Goal: Use online tool/utility: Utilize a website feature to perform a specific function

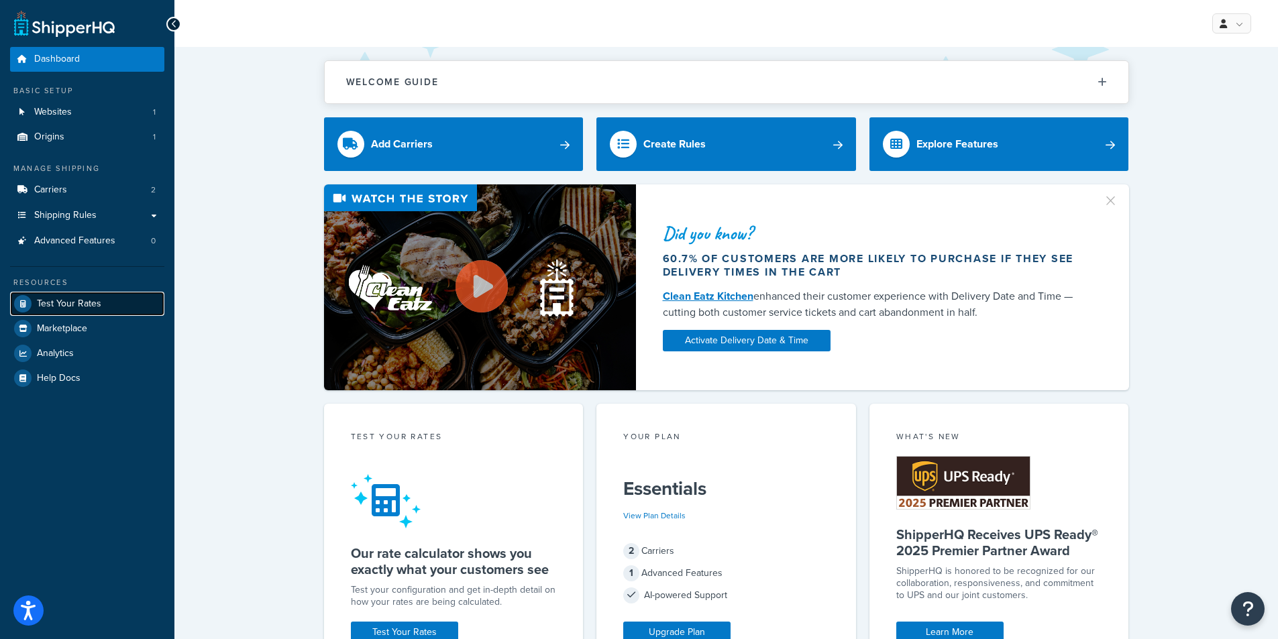
click at [113, 295] on link "Test Your Rates" at bounding box center [87, 304] width 154 height 24
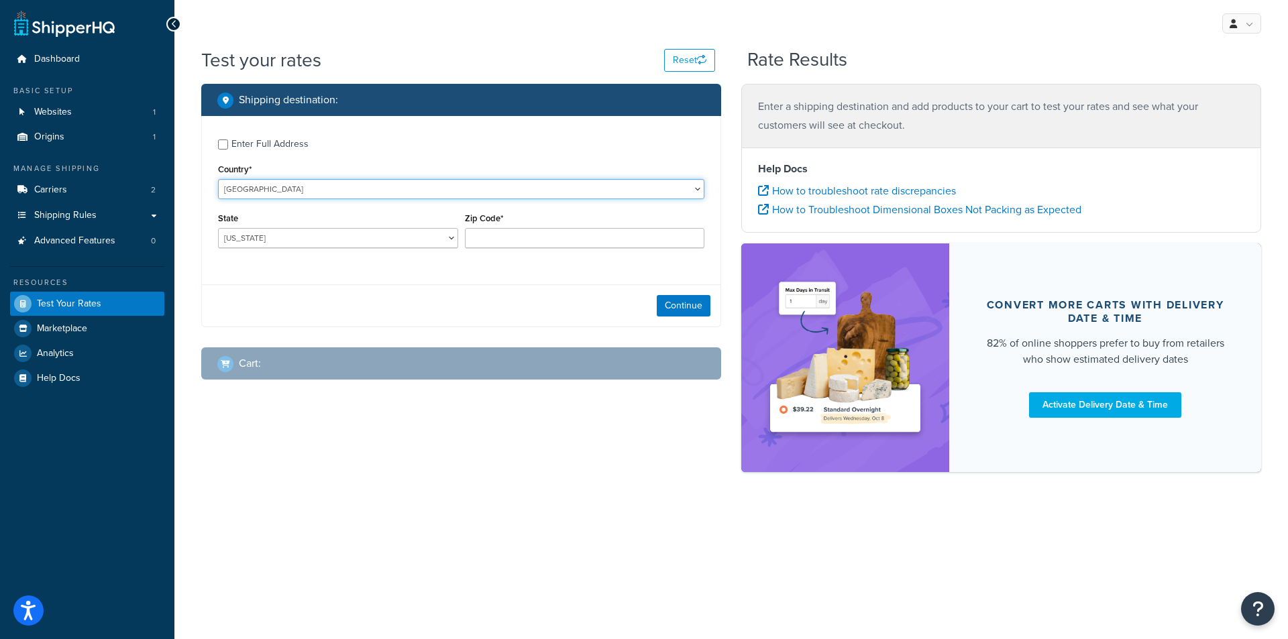
click at [282, 187] on select "United States United Kingdom Afghanistan Åland Islands Albania Algeria American…" at bounding box center [461, 189] width 486 height 20
select select "GB"
click at [218, 179] on select "United States United Kingdom Afghanistan Åland Islands Albania Algeria American…" at bounding box center [461, 189] width 486 height 20
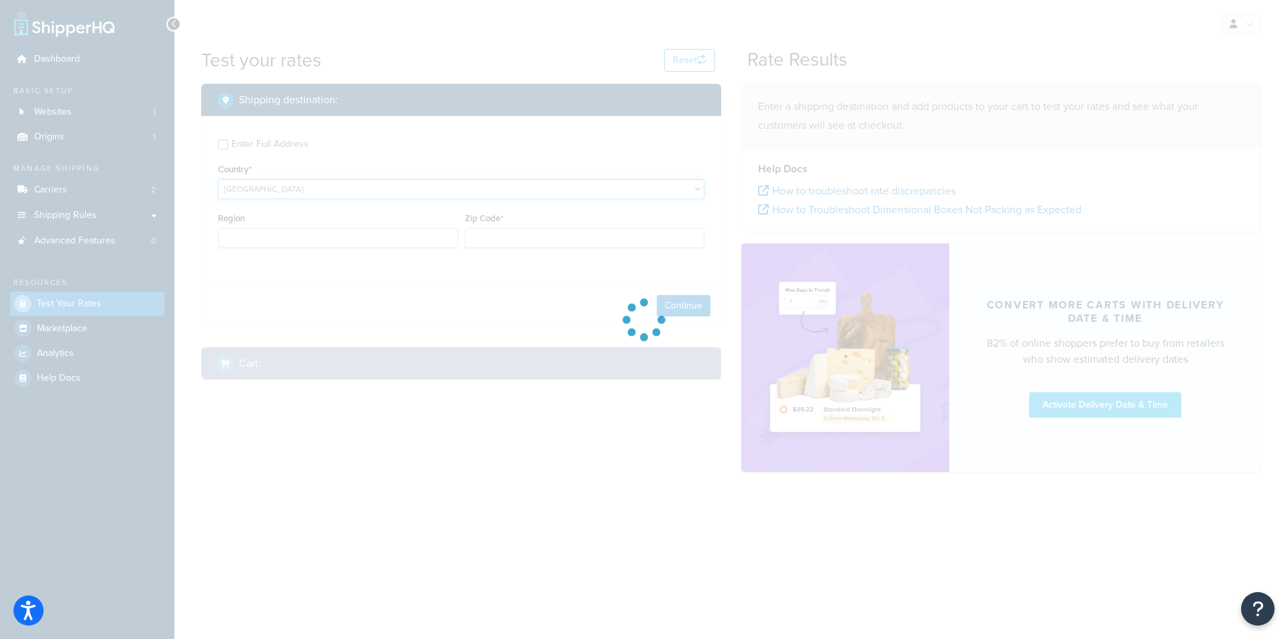
type input "AL"
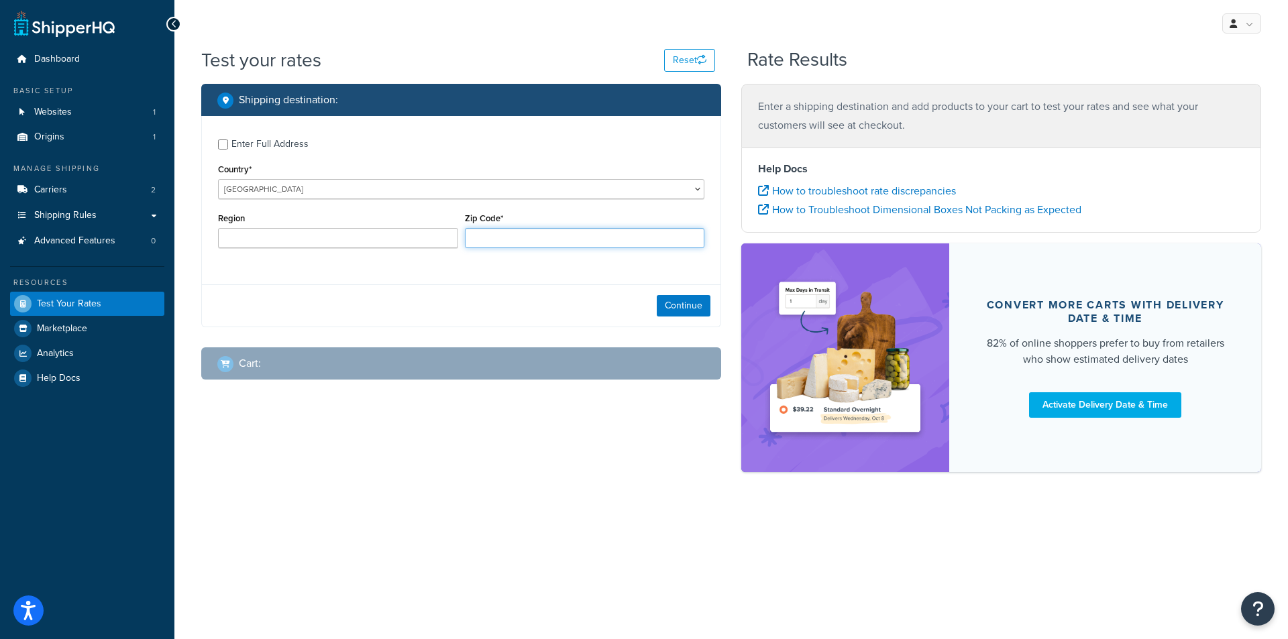
click at [473, 243] on input "Zip Code*" at bounding box center [585, 238] width 240 height 20
type input "EX15 1XA"
click at [692, 305] on button "Continue" at bounding box center [684, 305] width 54 height 21
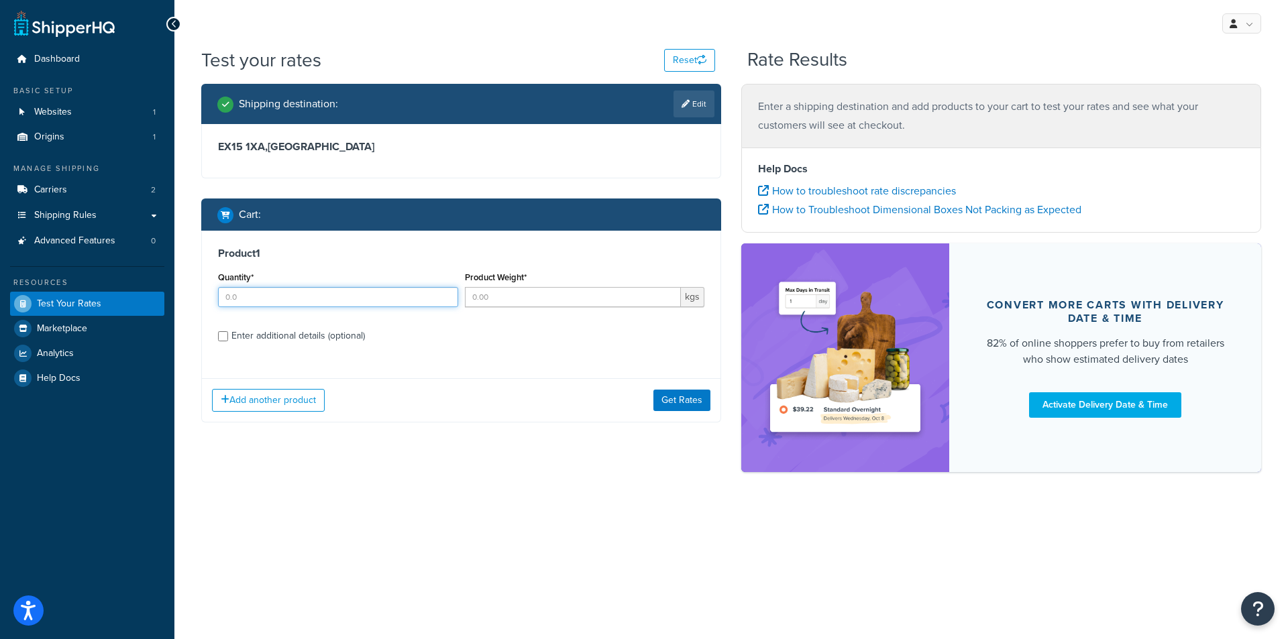
click at [383, 301] on input "Quantity*" at bounding box center [338, 297] width 240 height 20
type input "1"
type input "2"
click at [223, 335] on input "Enter additional details (optional)" at bounding box center [223, 336] width 10 height 10
checkbox input "true"
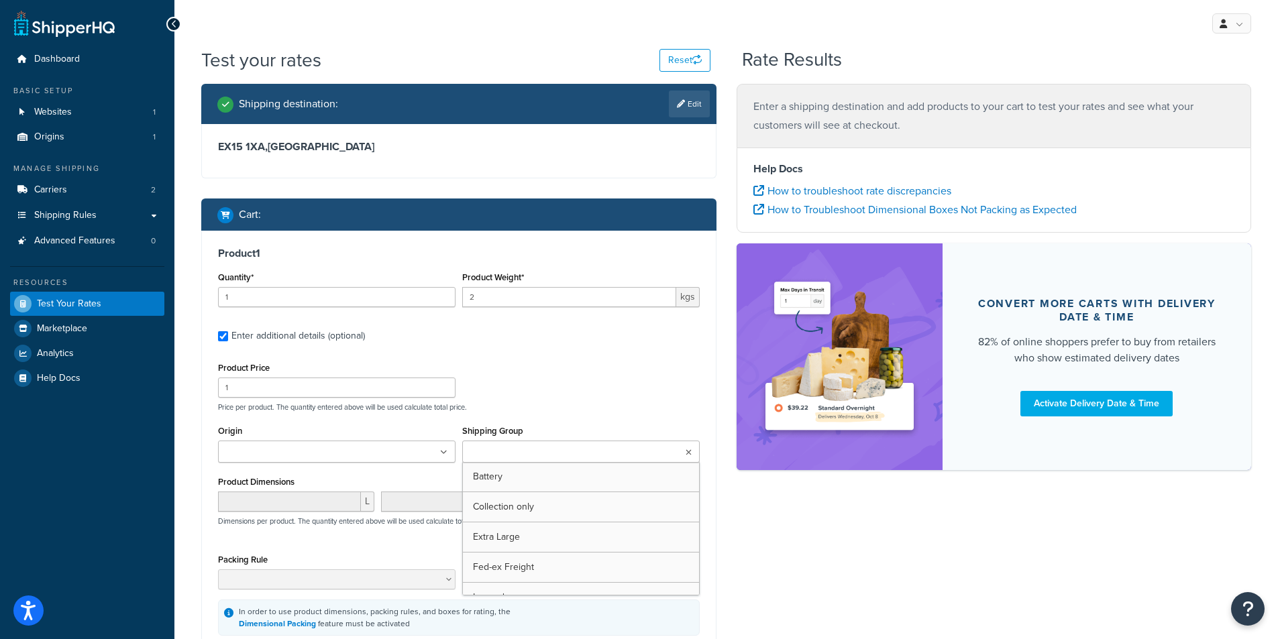
click at [545, 456] on input "Shipping Group" at bounding box center [525, 452] width 119 height 15
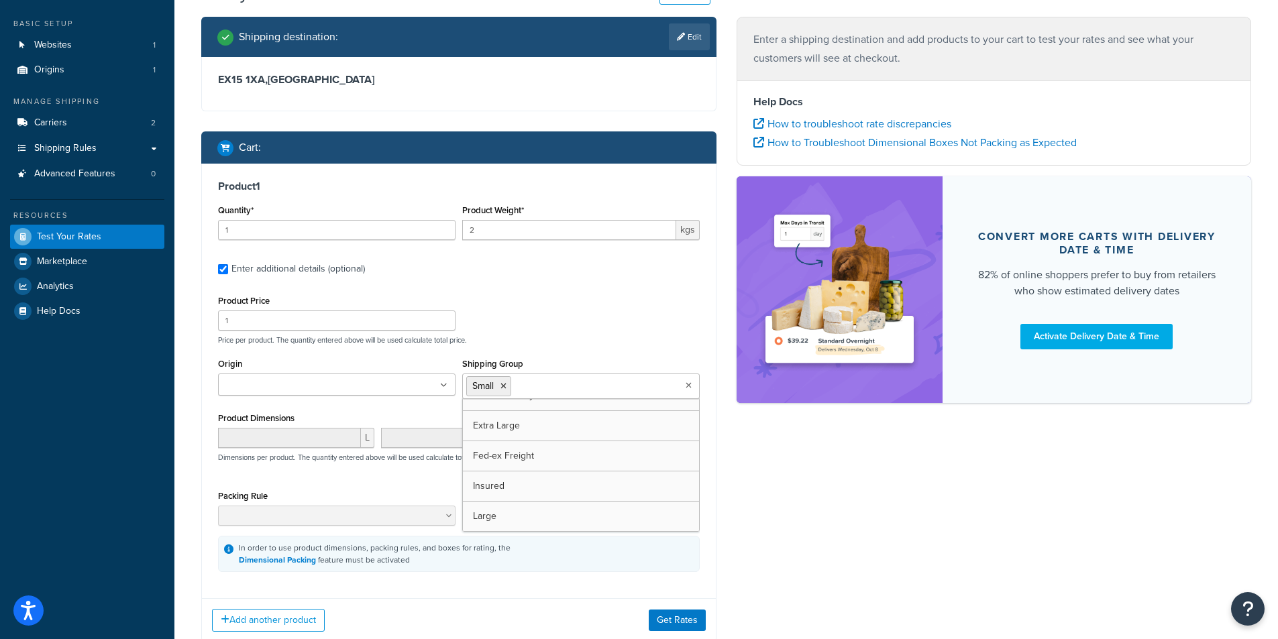
scroll to position [48, 0]
click at [674, 629] on button "Get Rates" at bounding box center [677, 620] width 57 height 21
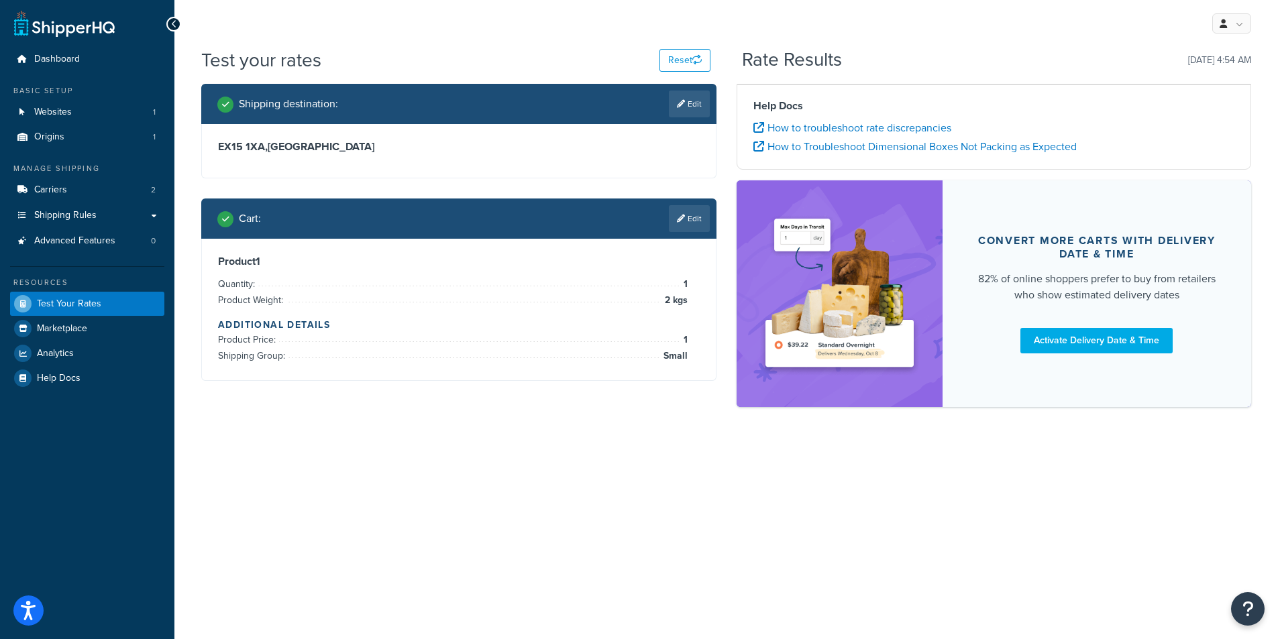
scroll to position [0, 0]
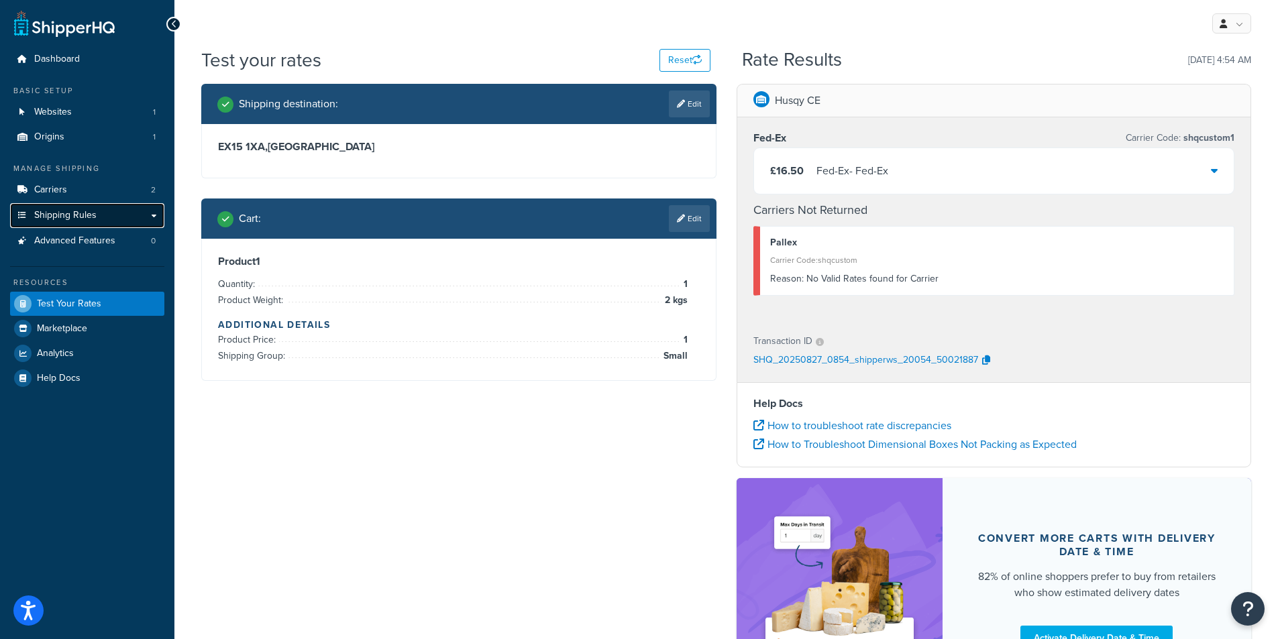
click at [53, 215] on span "Shipping Rules" at bounding box center [65, 215] width 62 height 11
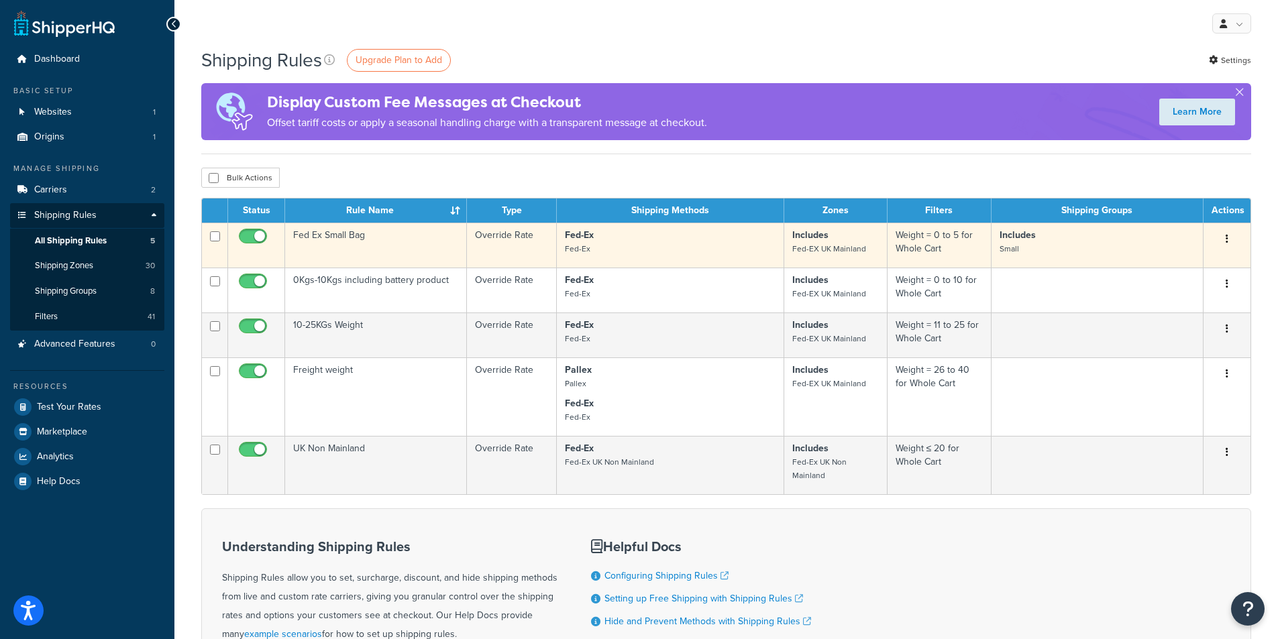
click at [1094, 254] on p "Includes Small" at bounding box center [1097, 242] width 195 height 27
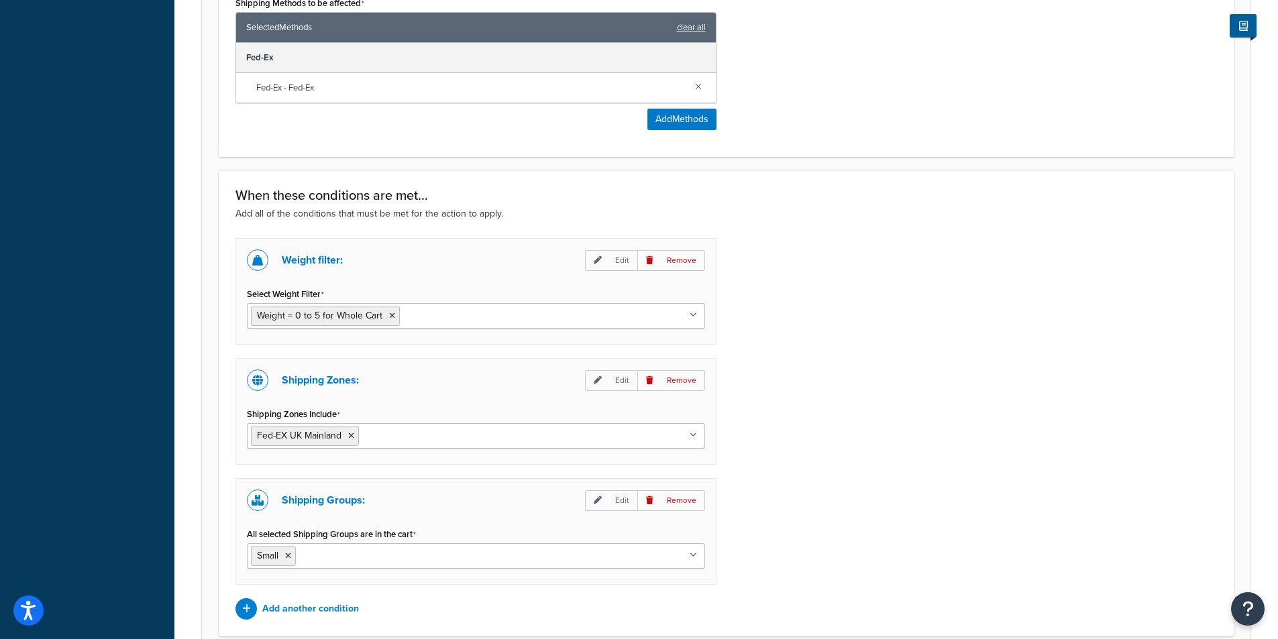
scroll to position [805, 0]
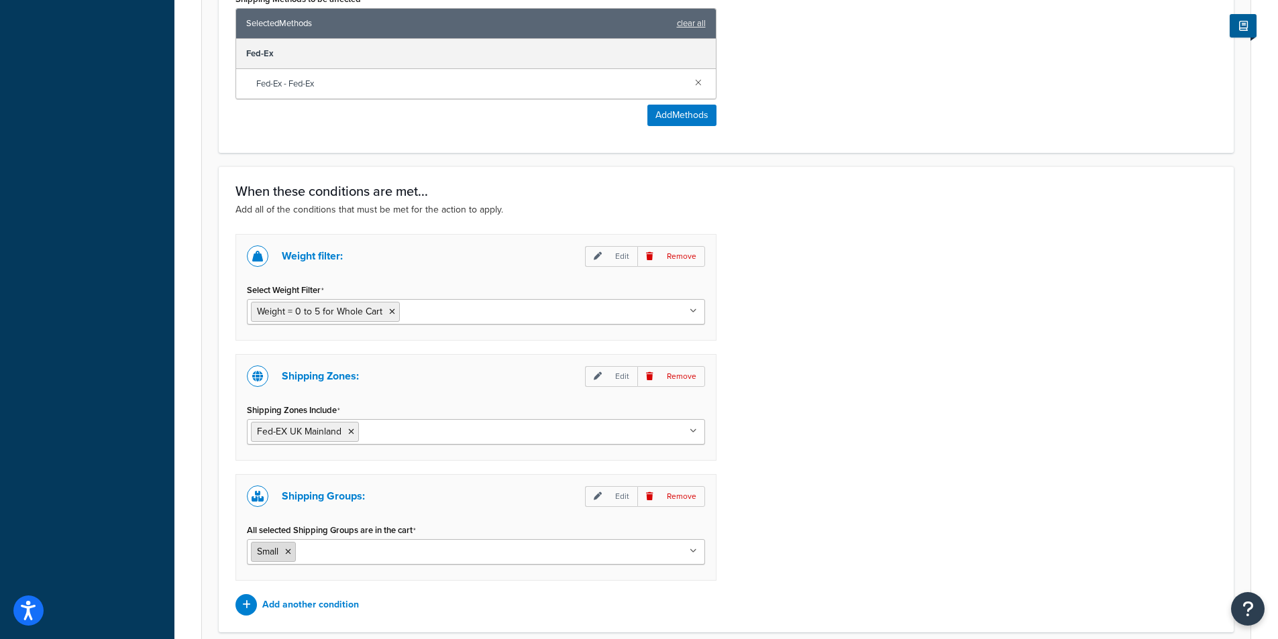
click at [288, 554] on icon at bounding box center [288, 552] width 6 height 8
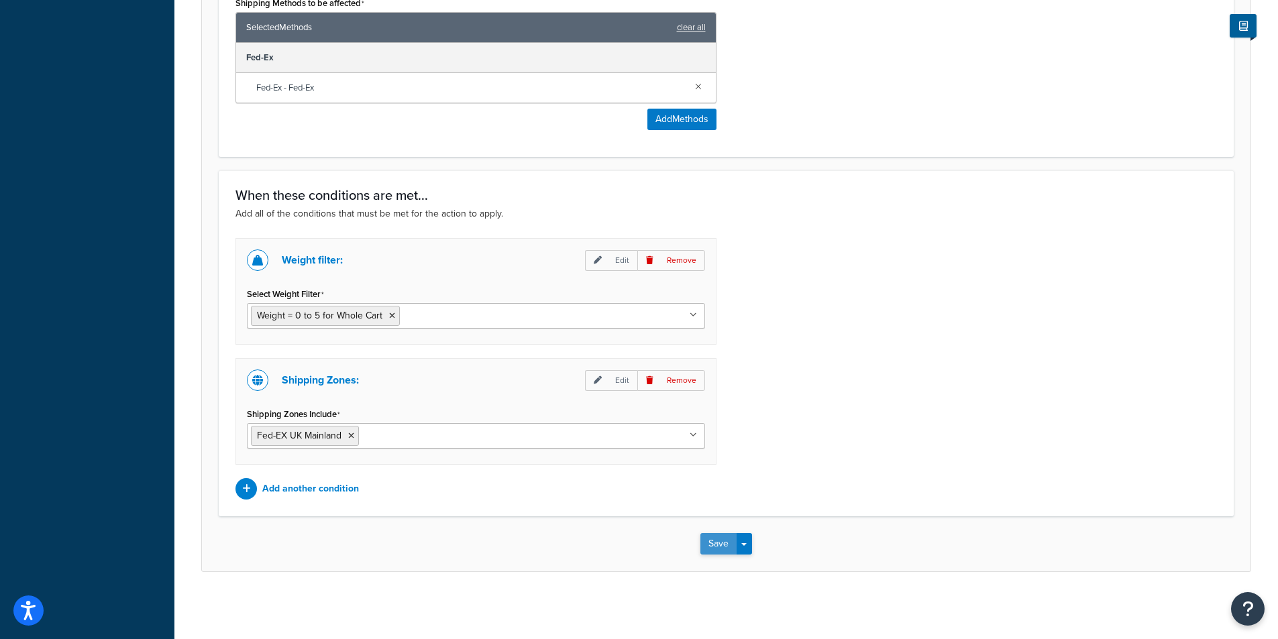
click at [719, 549] on button "Save" at bounding box center [718, 543] width 36 height 21
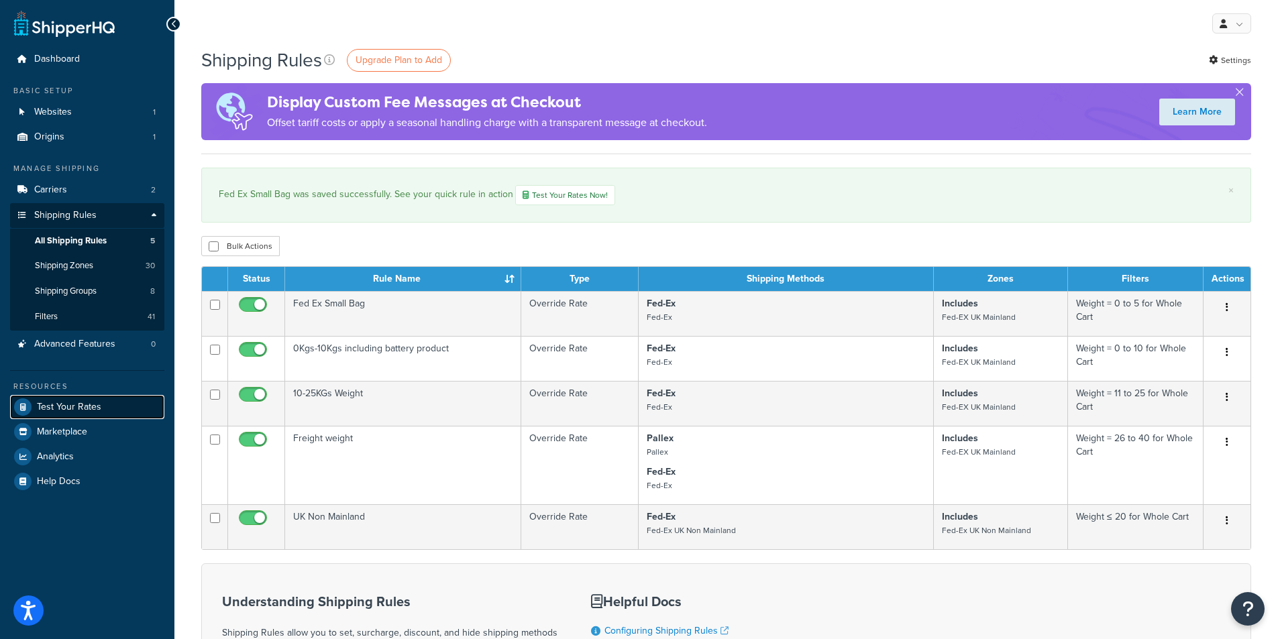
click at [72, 414] on link "Test Your Rates" at bounding box center [87, 407] width 154 height 24
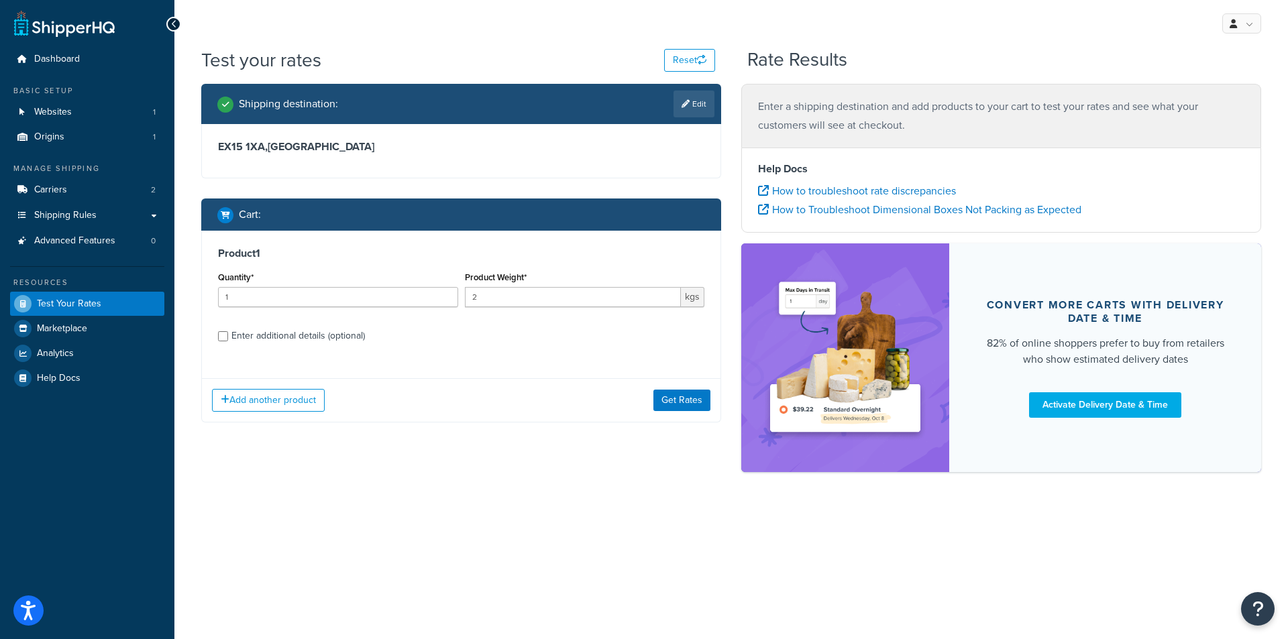
click at [225, 344] on div "Enter additional details (optional)" at bounding box center [461, 334] width 486 height 21
click at [225, 337] on input "Enter additional details (optional)" at bounding box center [223, 336] width 10 height 10
checkbox input "true"
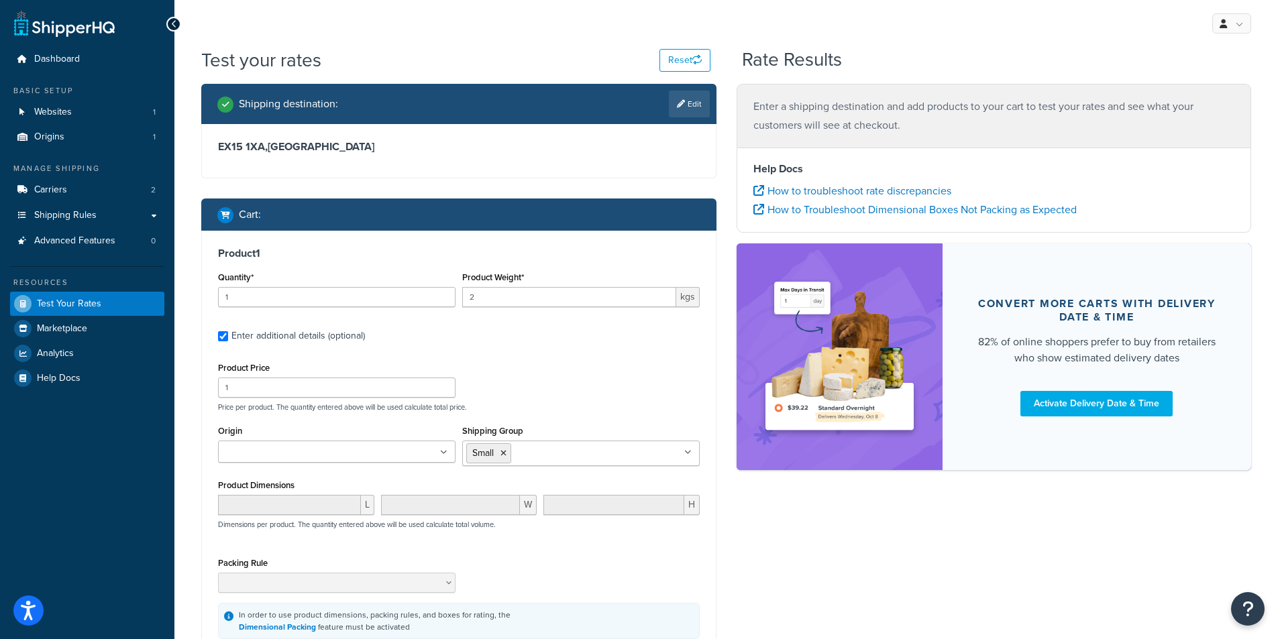
click at [505, 456] on icon at bounding box center [503, 453] width 6 height 8
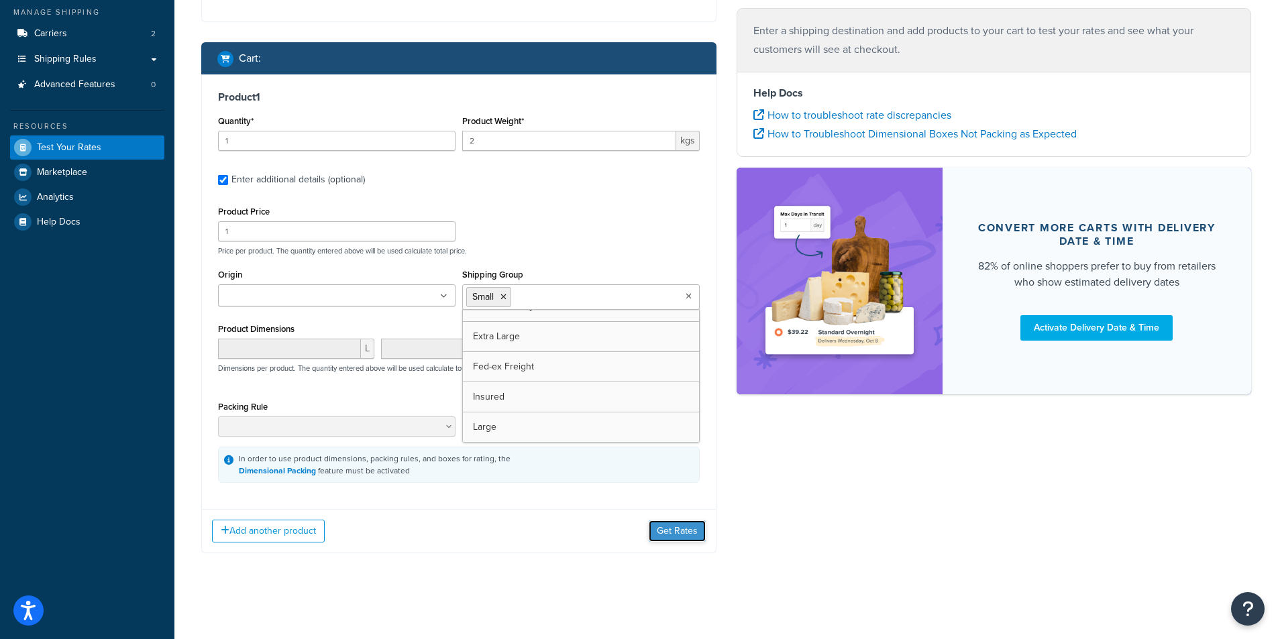
click at [676, 526] on button "Get Rates" at bounding box center [677, 531] width 57 height 21
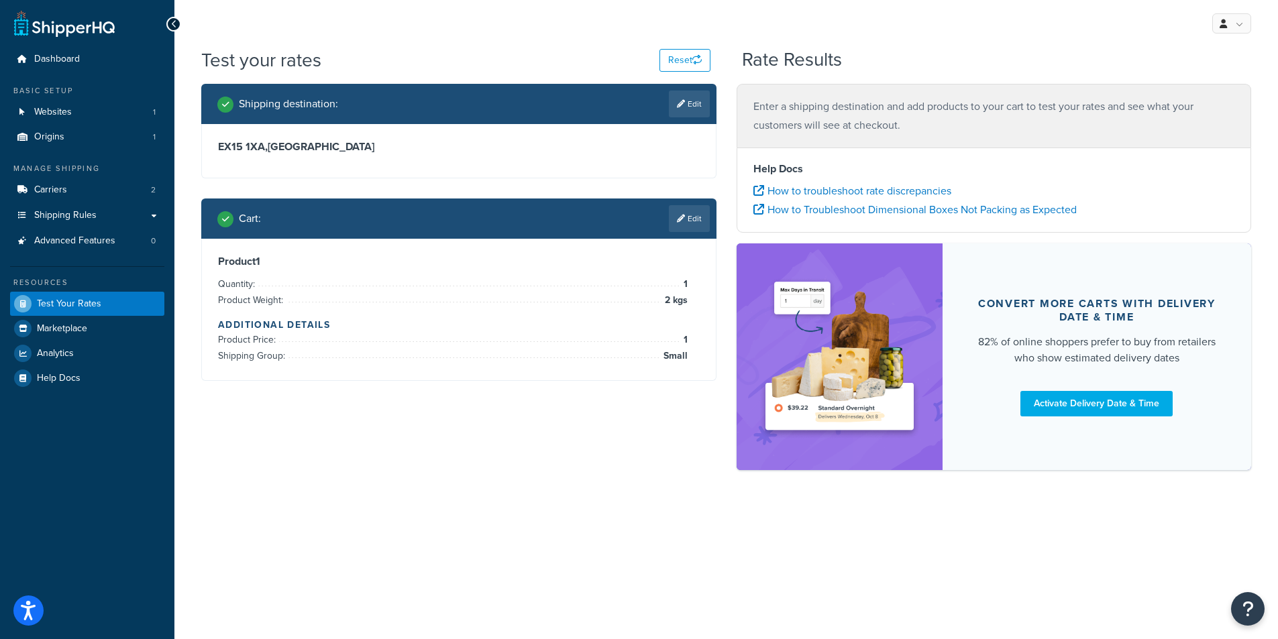
scroll to position [0, 0]
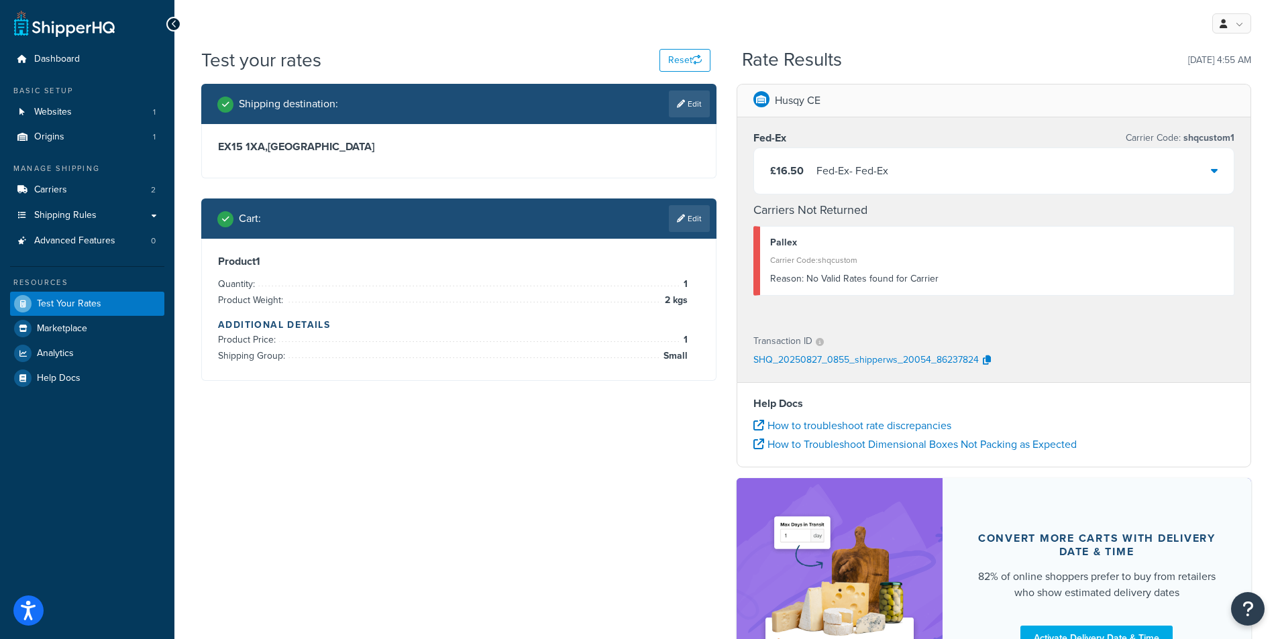
click at [1216, 162] on div at bounding box center [1214, 171] width 7 height 19
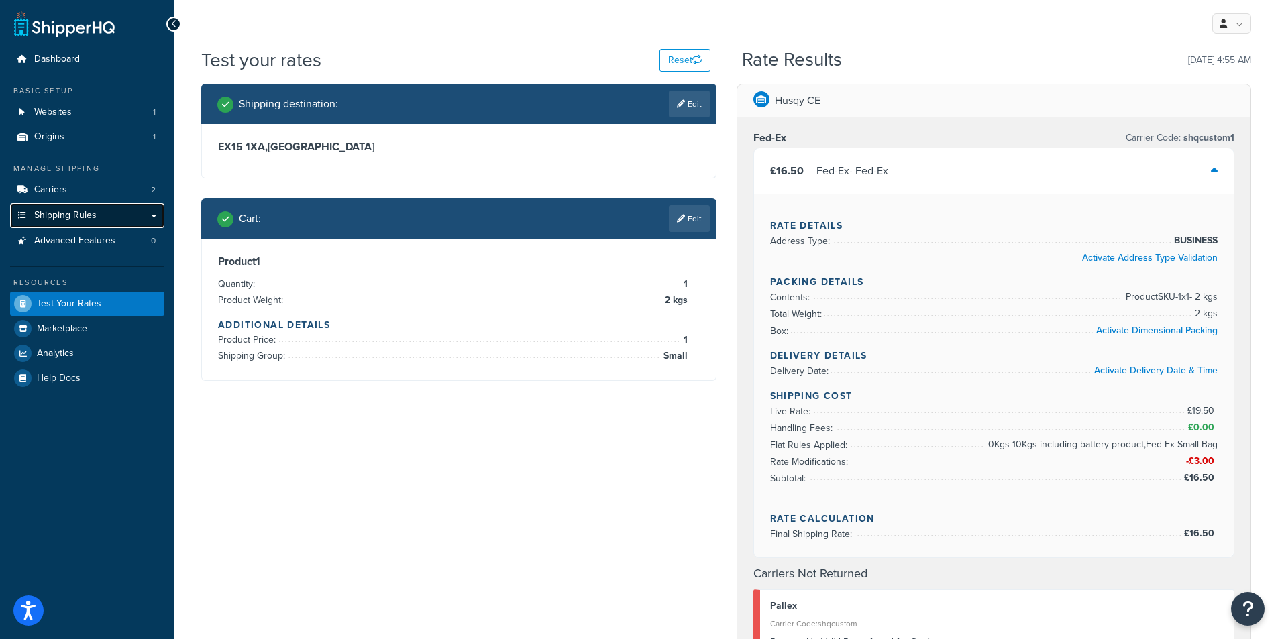
click at [73, 225] on link "Shipping Rules" at bounding box center [87, 215] width 154 height 25
click at [683, 58] on button "Reset" at bounding box center [684, 60] width 51 height 23
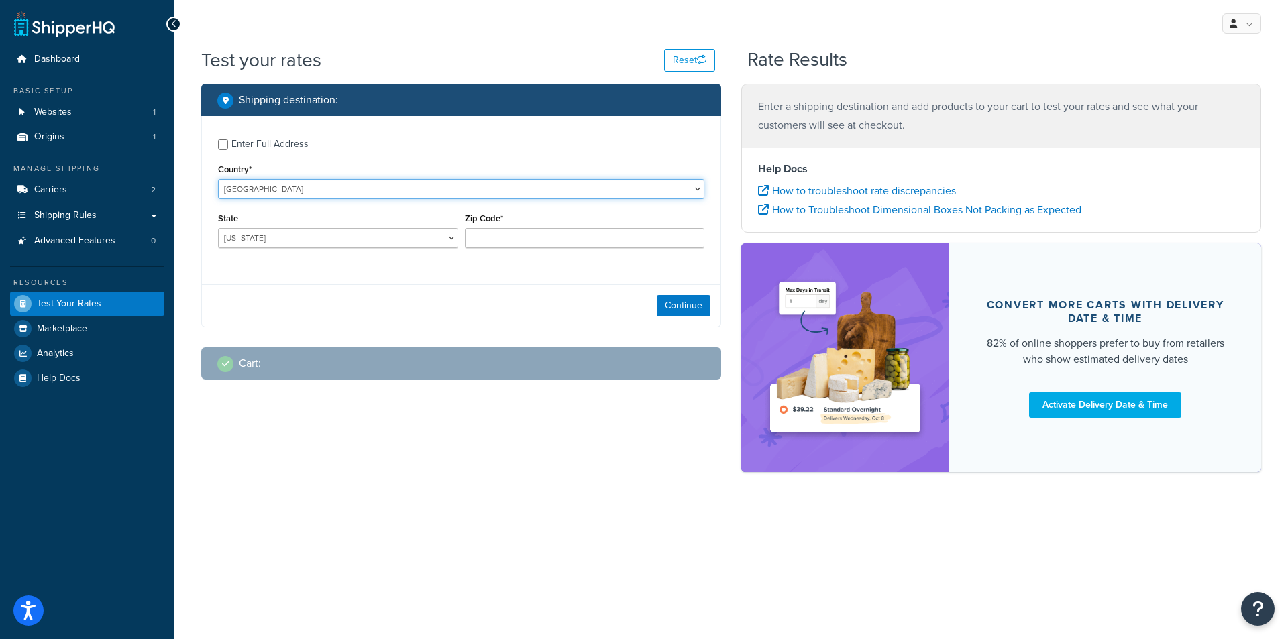
drag, startPoint x: 420, startPoint y: 180, endPoint x: 413, endPoint y: 192, distance: 13.8
click at [420, 180] on select "United States United Kingdom Afghanistan Åland Islands Albania Algeria American…" at bounding box center [461, 189] width 486 height 20
select select "GB"
click at [218, 179] on select "United States United Kingdom Afghanistan Åland Islands Albania Algeria American…" at bounding box center [461, 189] width 486 height 20
click at [480, 231] on input "Zip Code*" at bounding box center [585, 238] width 240 height 20
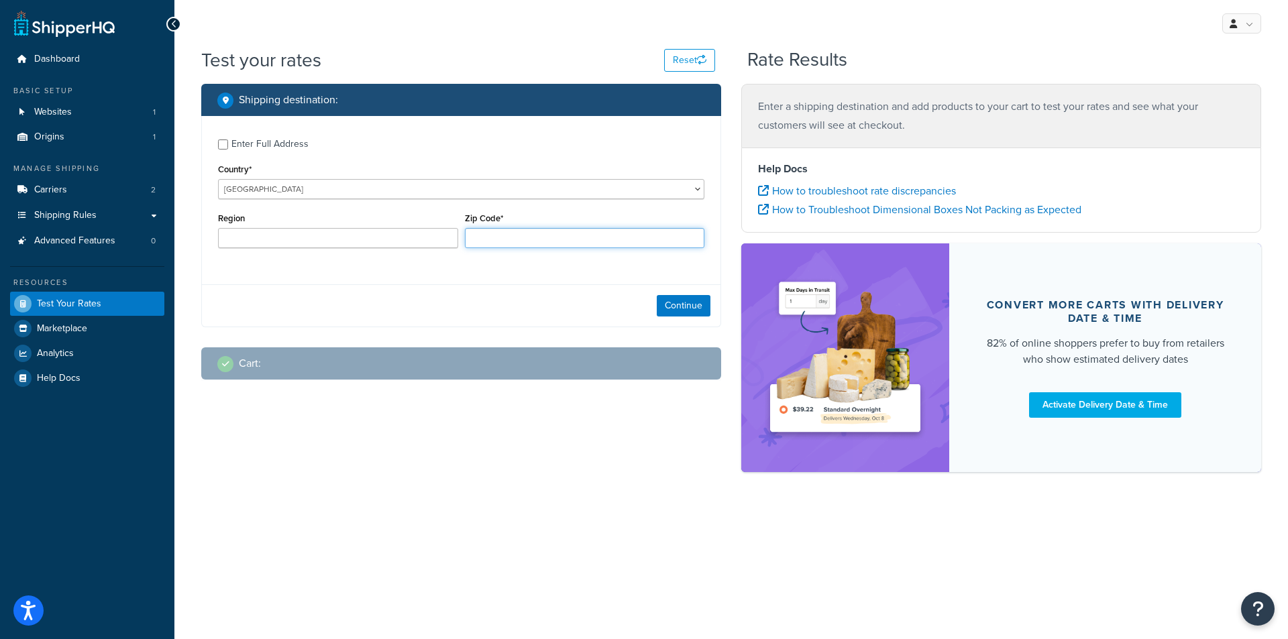
type input "EX15 1XA"
click at [676, 308] on button "Continue" at bounding box center [684, 305] width 54 height 21
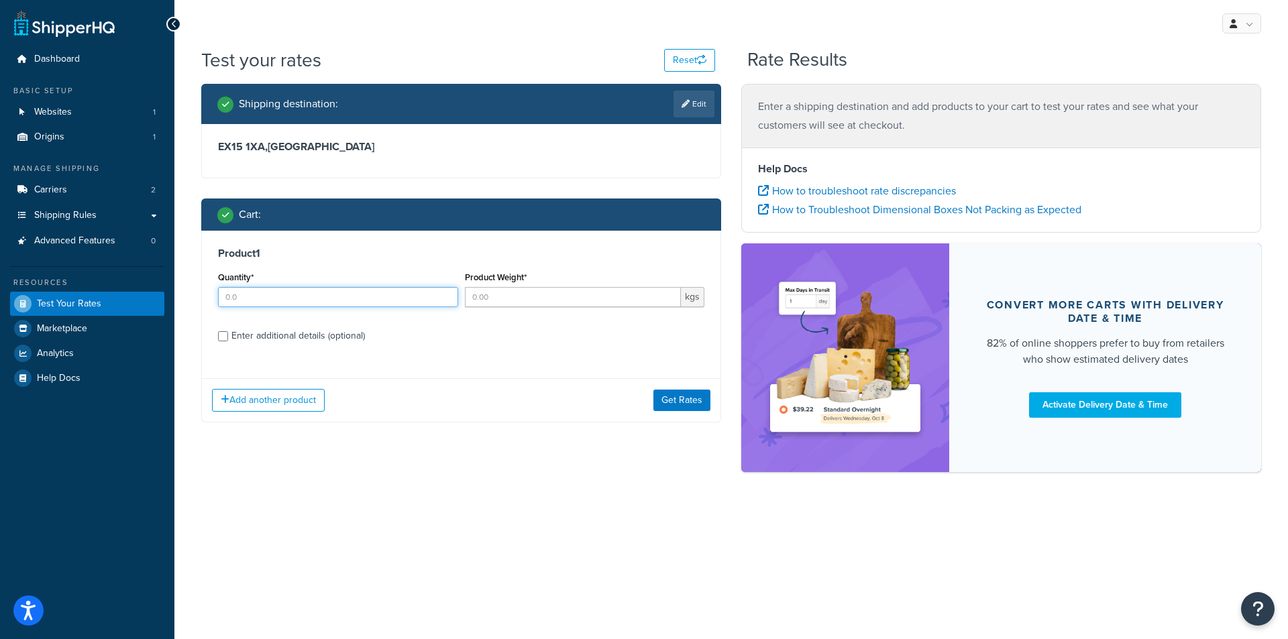
click at [380, 304] on input "Quantity*" at bounding box center [338, 297] width 240 height 20
type input "2"
type input "1"
click at [578, 295] on input "Product Weight*" at bounding box center [573, 297] width 217 height 20
type input "2"
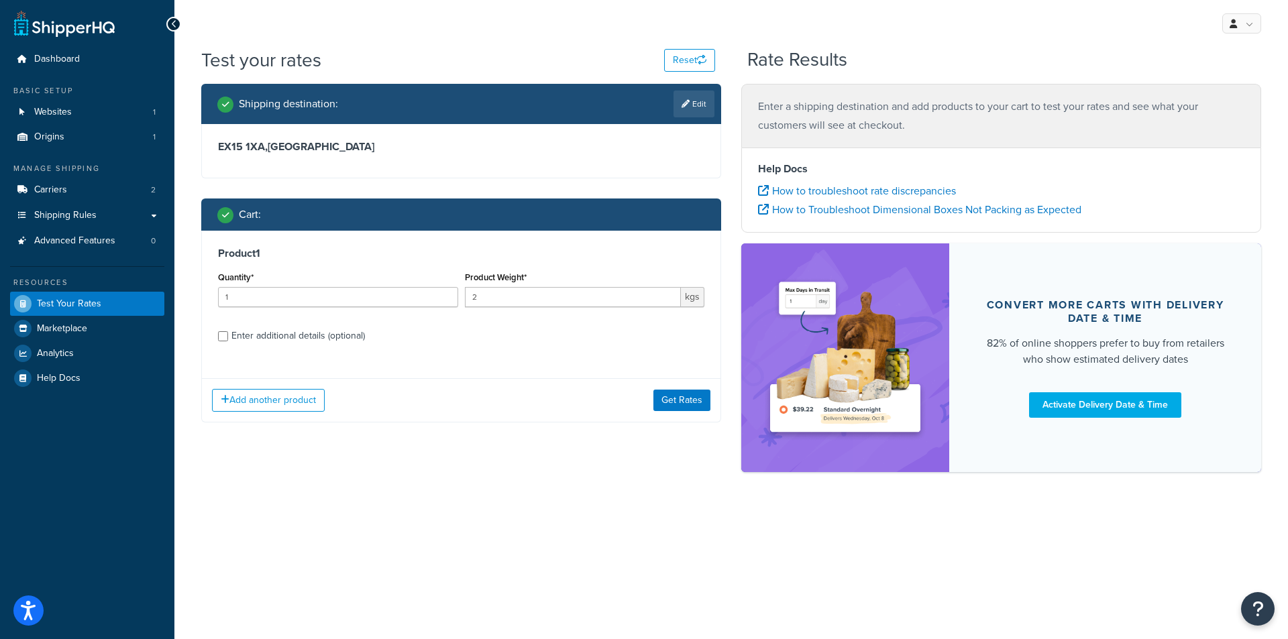
click at [226, 343] on div "Enter additional details (optional)" at bounding box center [461, 334] width 486 height 21
click at [223, 336] on input "Enter additional details (optional)" at bounding box center [223, 336] width 10 height 10
checkbox input "true"
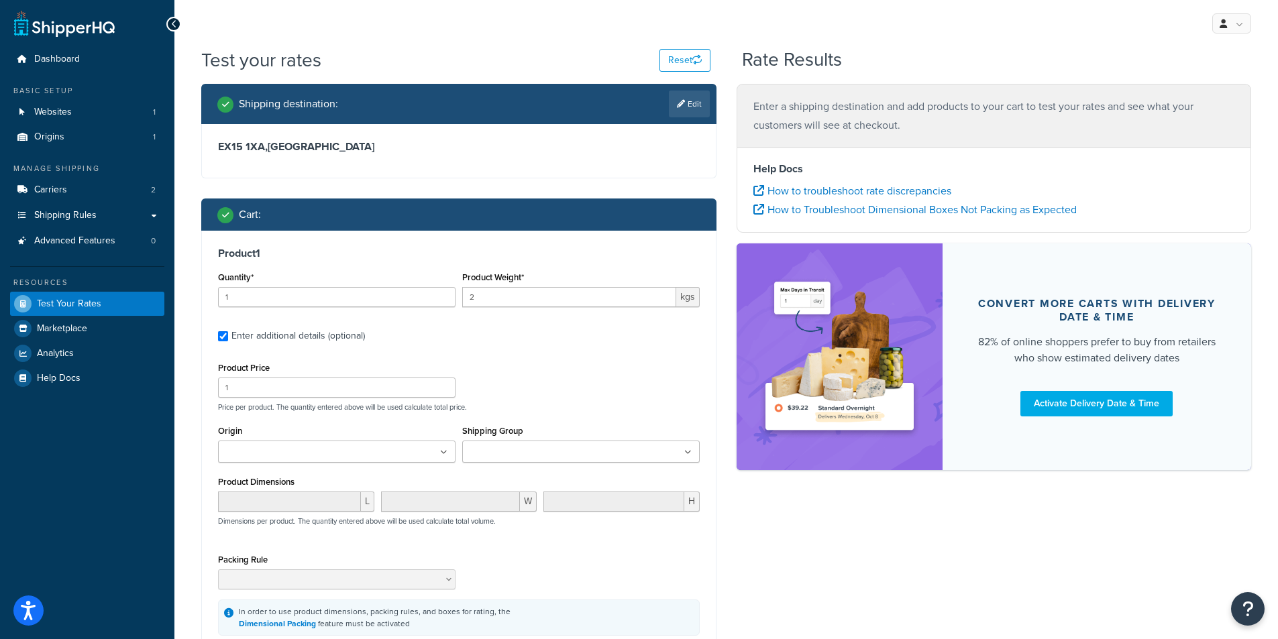
click at [495, 448] on input "Shipping Group" at bounding box center [525, 452] width 119 height 15
click at [637, 400] on div "Product Price 1 Price per product. The quantity entered above will be used calc…" at bounding box center [459, 385] width 488 height 53
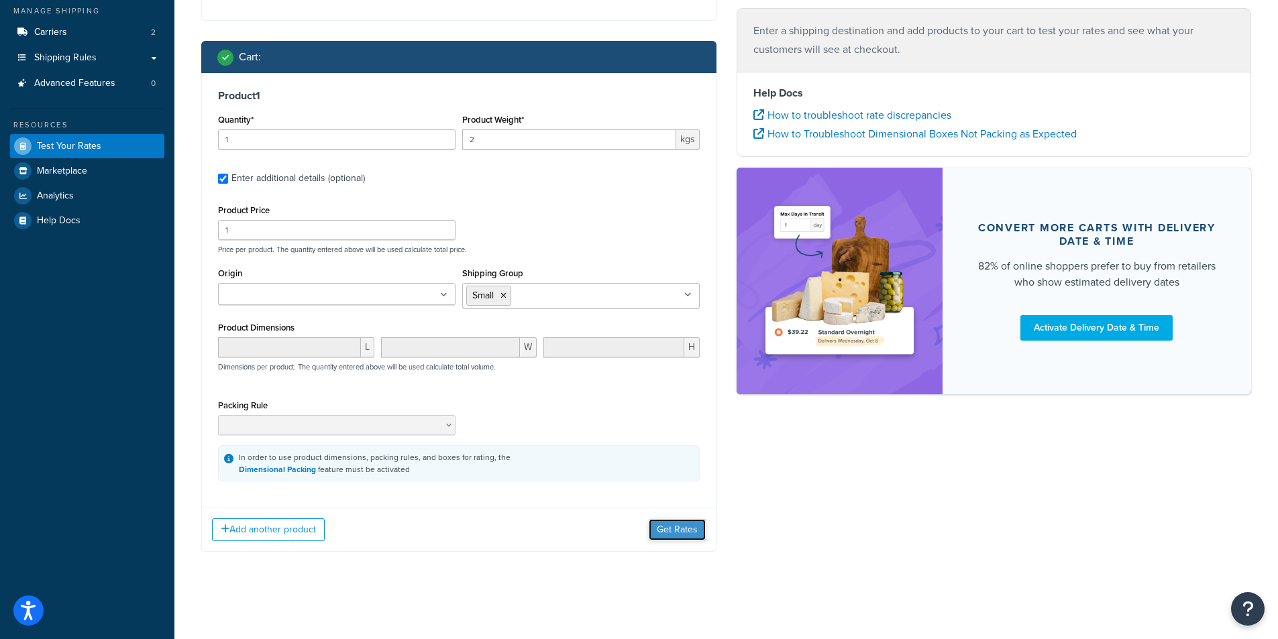
click at [672, 535] on button "Get Rates" at bounding box center [677, 529] width 57 height 21
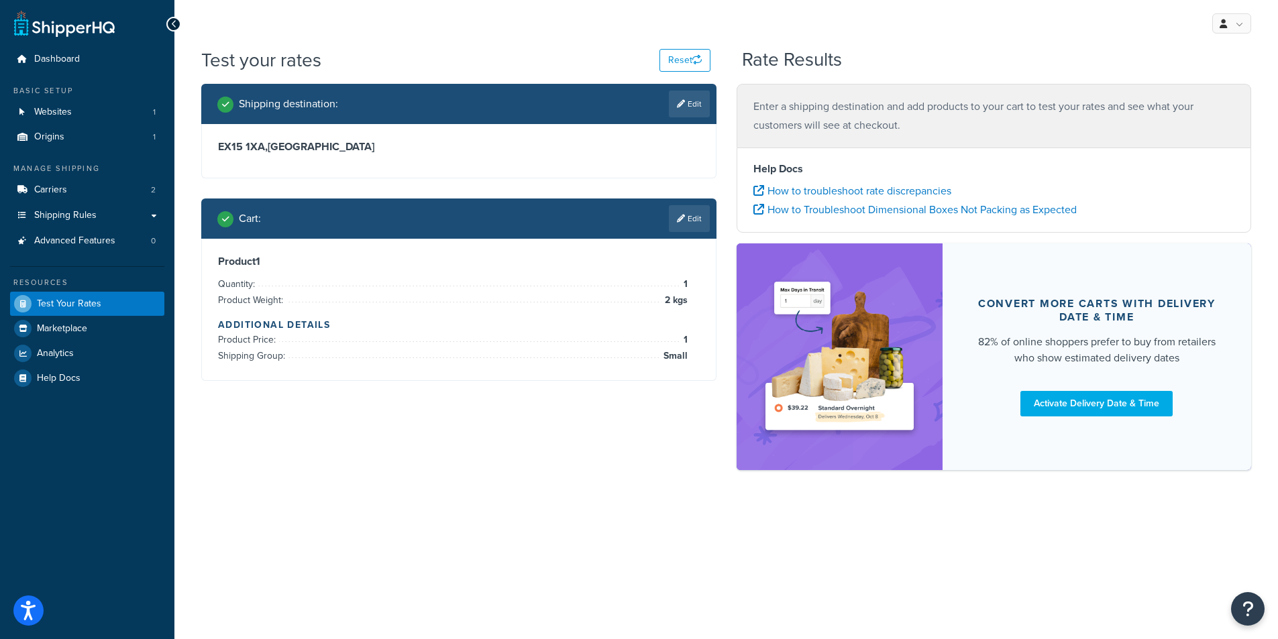
scroll to position [0, 0]
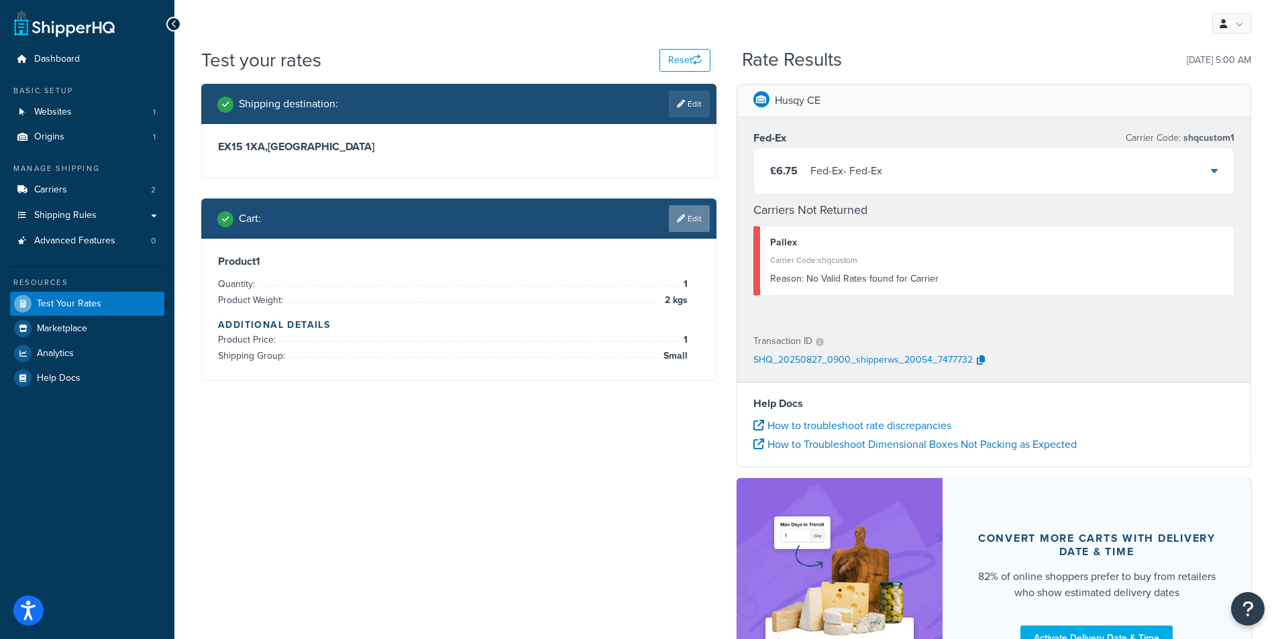
click at [688, 226] on link "Edit" at bounding box center [689, 218] width 41 height 27
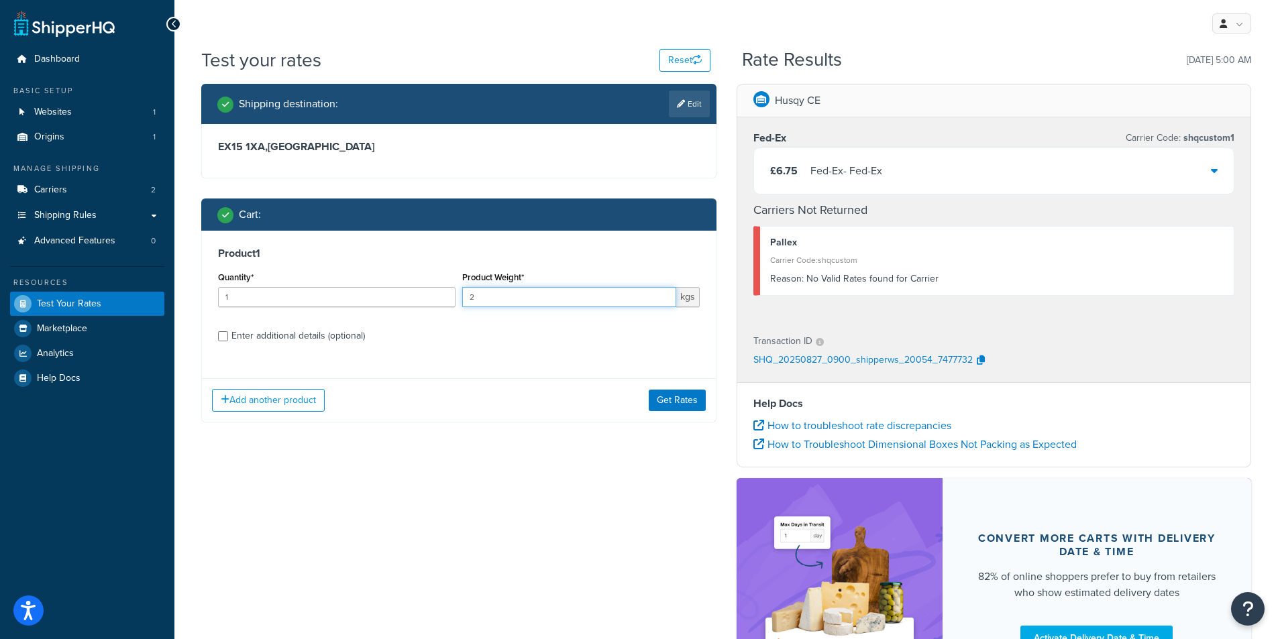
click at [564, 298] on input "2" at bounding box center [569, 297] width 214 height 20
drag, startPoint x: 564, startPoint y: 298, endPoint x: 233, endPoint y: 301, distance: 331.4
click at [233, 301] on div "Quantity* 1 Product Weight* 2 kgs" at bounding box center [459, 292] width 488 height 49
type input "12"
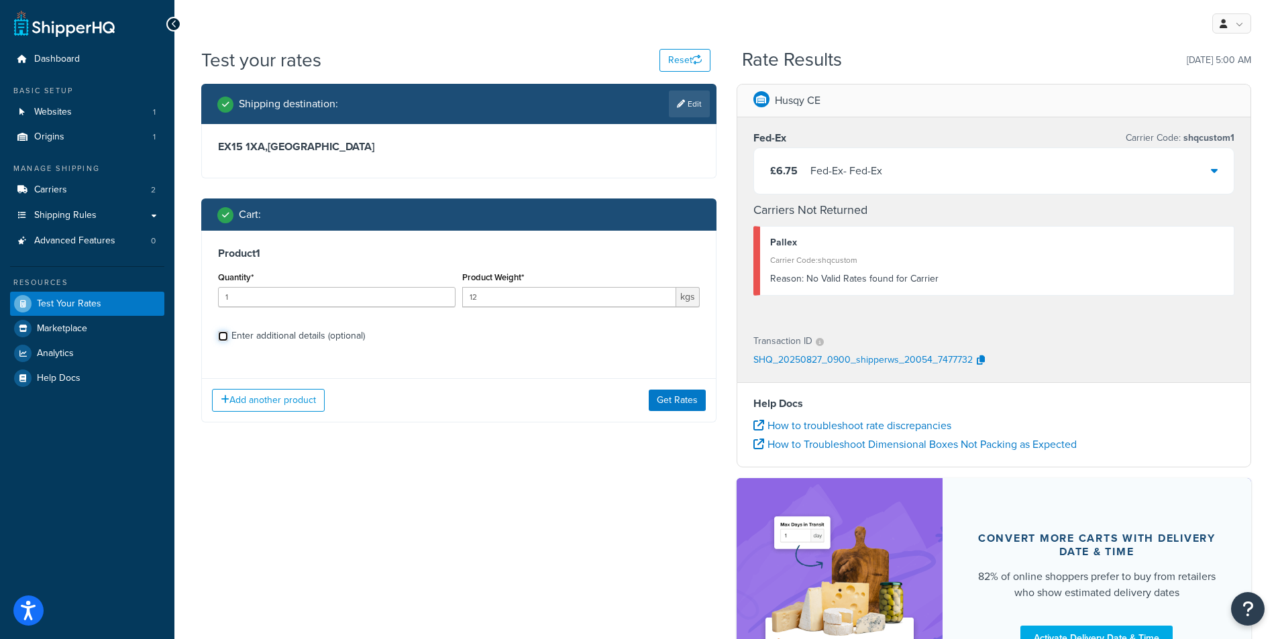
click at [226, 337] on input "Enter additional details (optional)" at bounding box center [223, 336] width 10 height 10
checkbox input "true"
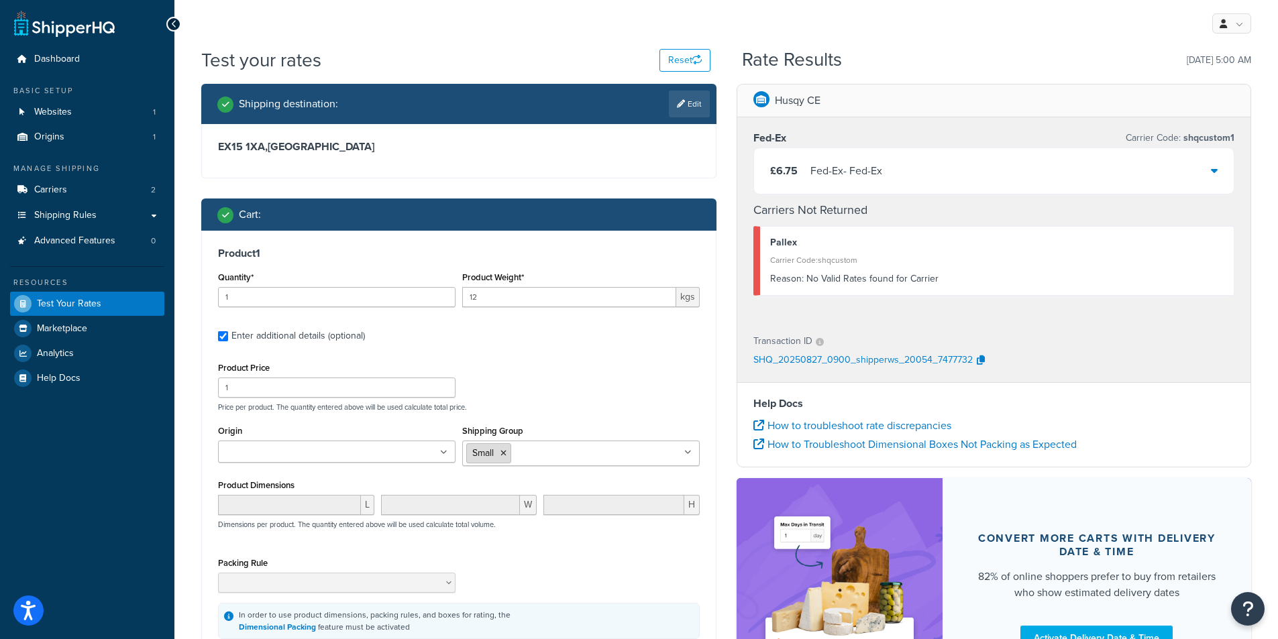
click at [500, 451] on li "Small" at bounding box center [488, 453] width 45 height 20
click at [505, 452] on icon at bounding box center [503, 453] width 6 height 8
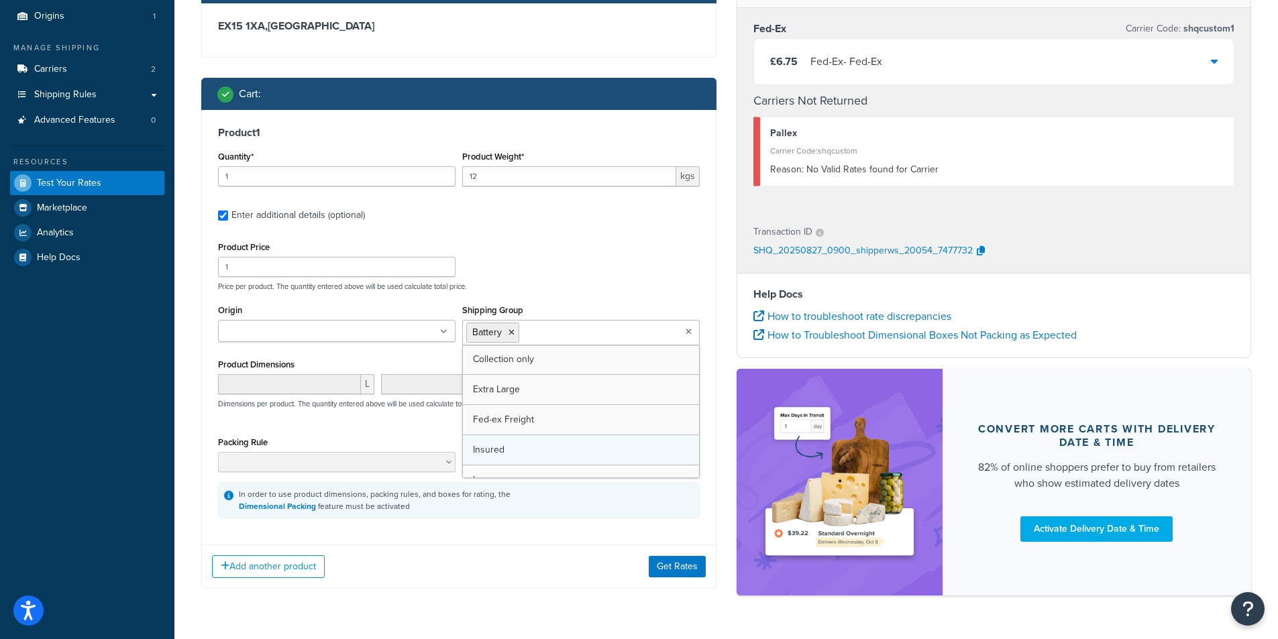
scroll to position [134, 0]
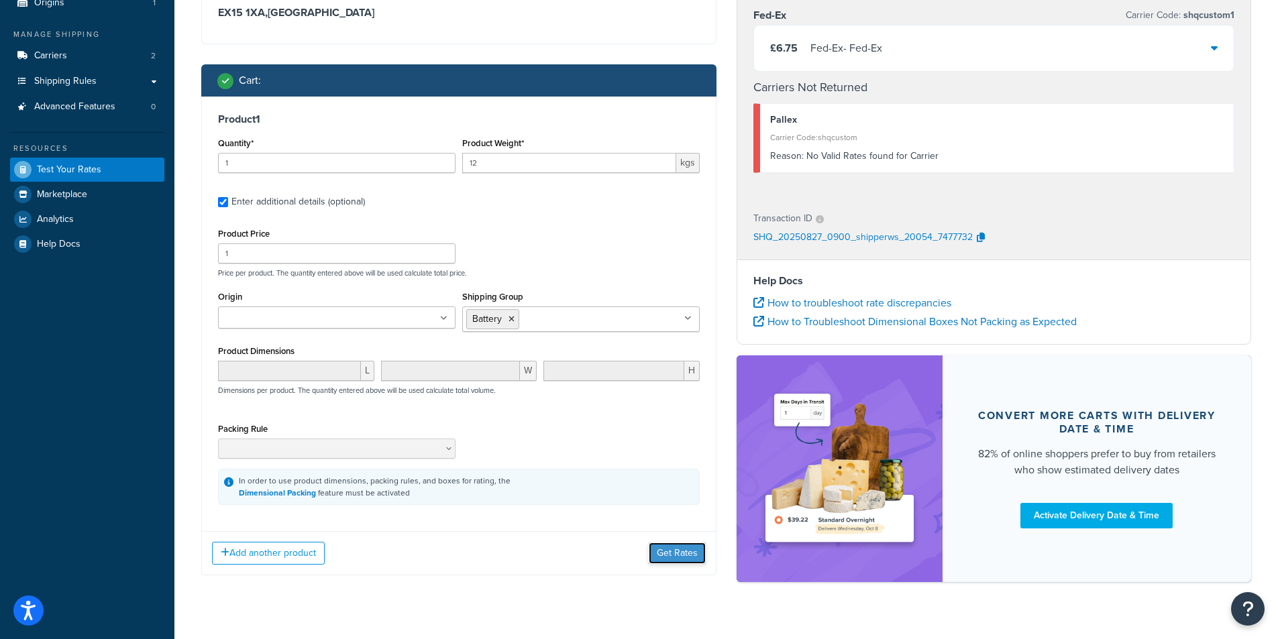
click at [675, 560] on button "Get Rates" at bounding box center [677, 553] width 57 height 21
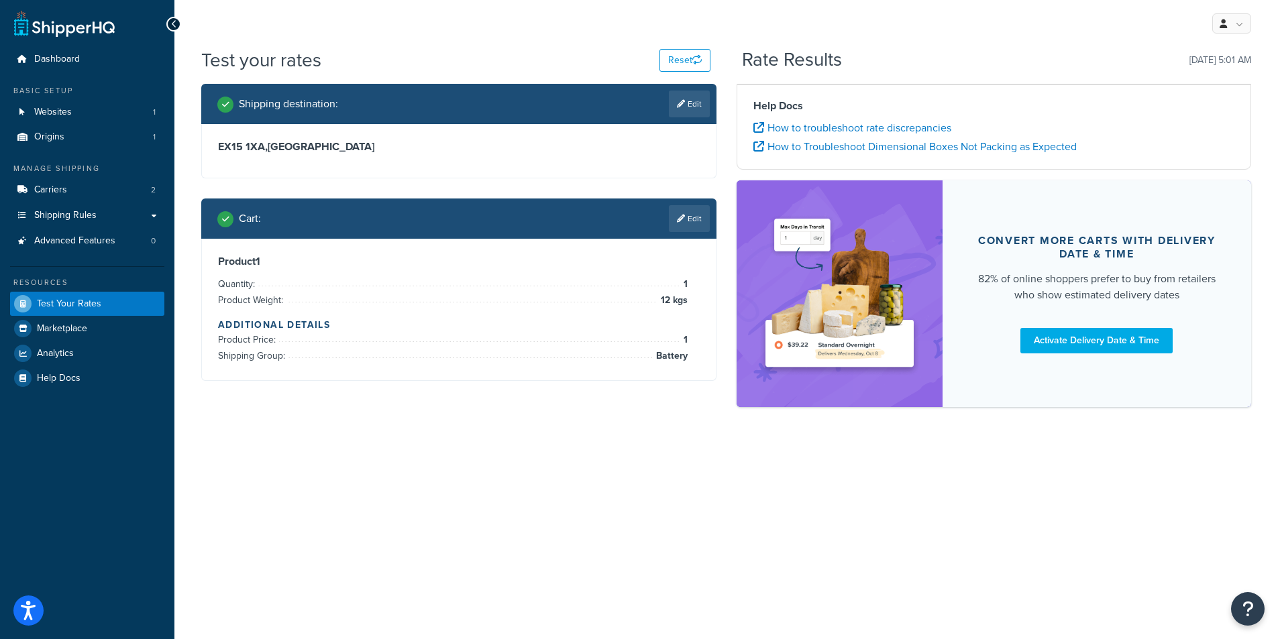
scroll to position [0, 0]
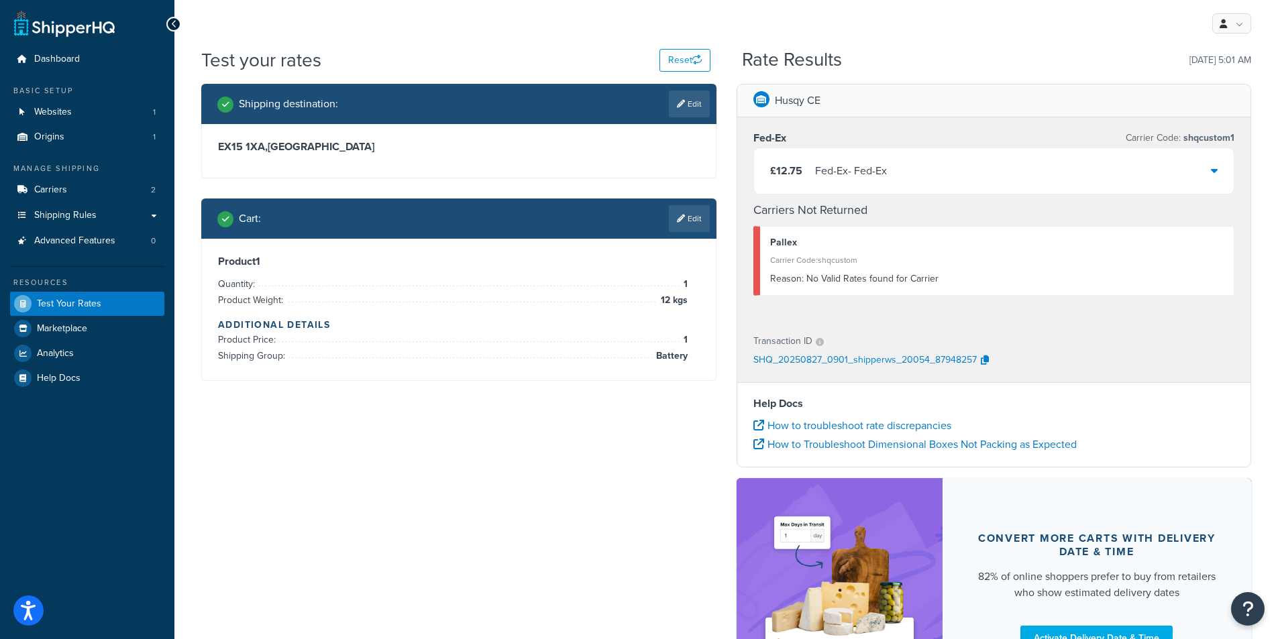
click at [1217, 173] on icon at bounding box center [1214, 170] width 7 height 11
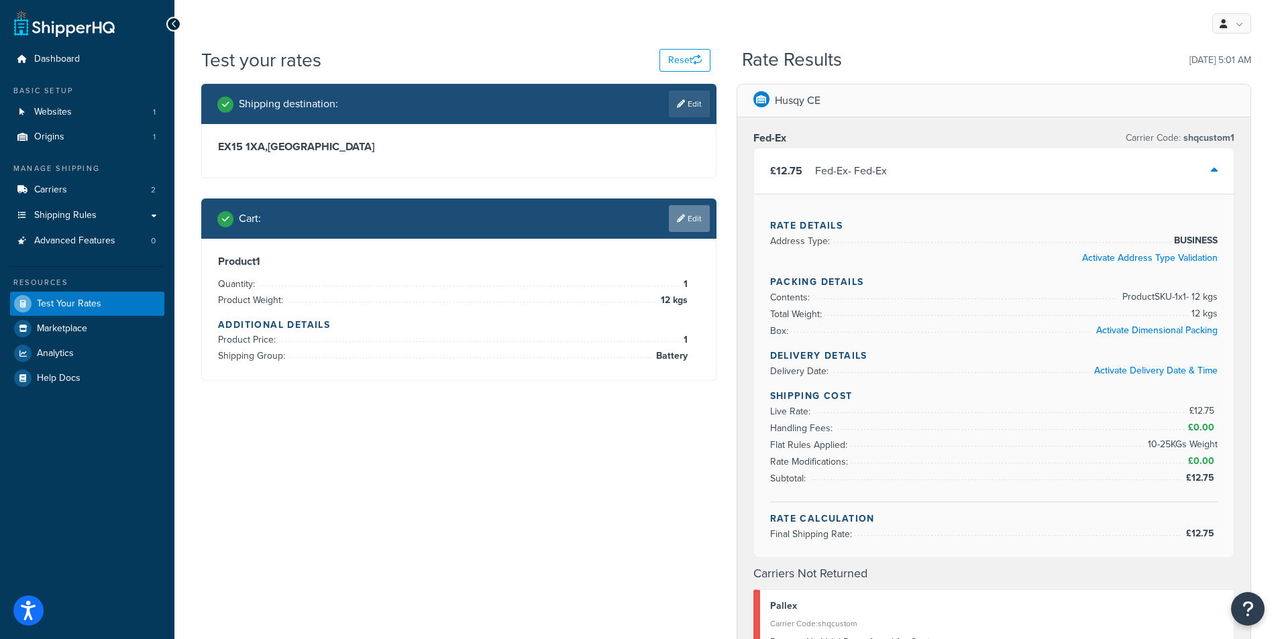
click at [697, 223] on link "Edit" at bounding box center [689, 218] width 41 height 27
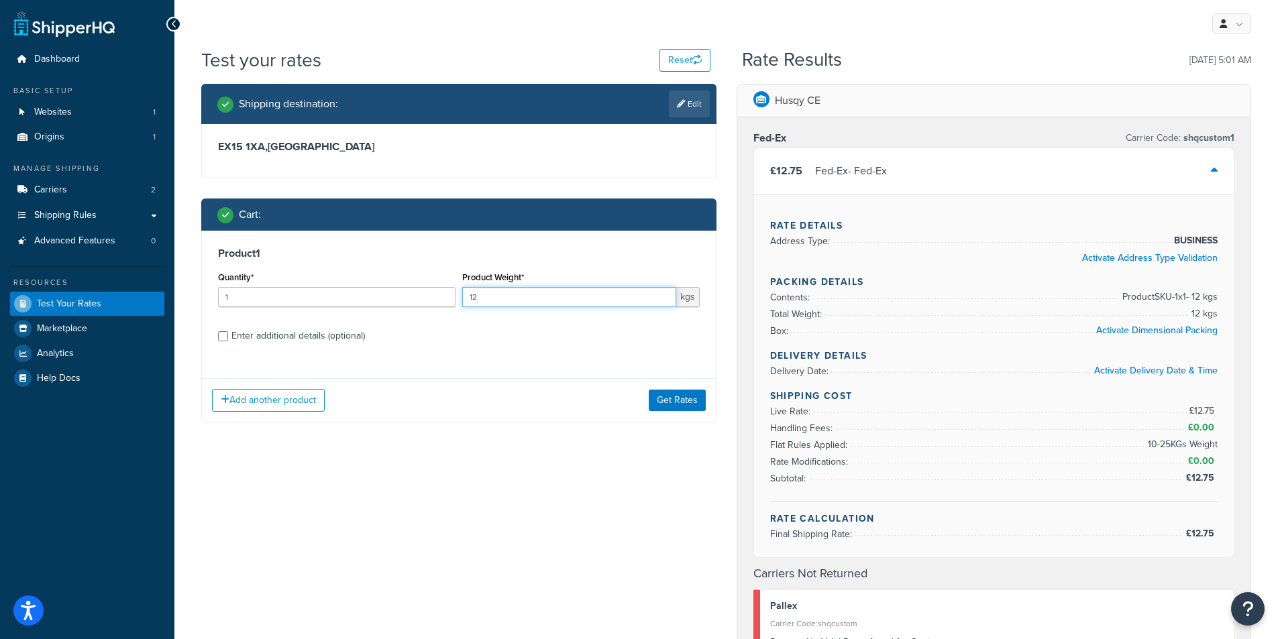
drag, startPoint x: 490, startPoint y: 296, endPoint x: 441, endPoint y: 299, distance: 49.1
click at [441, 299] on div "Quantity* 1 Product Weight* 12 kgs" at bounding box center [459, 292] width 488 height 49
drag, startPoint x: 390, startPoint y: 299, endPoint x: 219, endPoint y: 305, distance: 171.9
click at [219, 305] on input "1" at bounding box center [336, 297] width 237 height 20
type input "2"
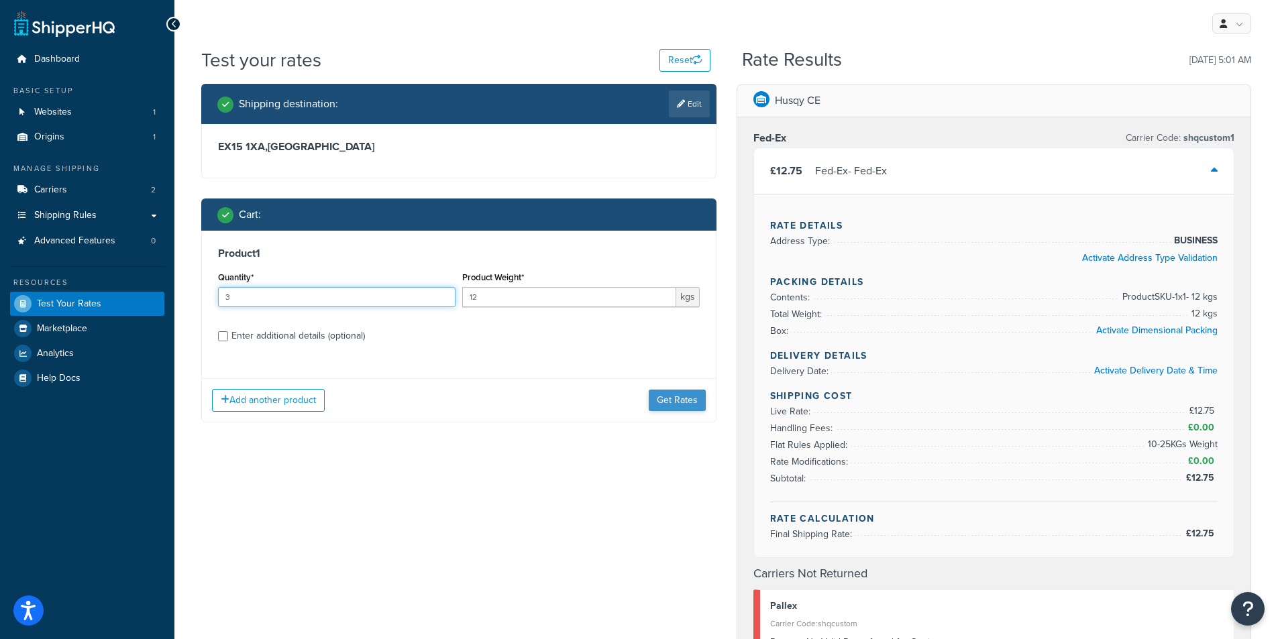
type input "3"
click at [677, 403] on button "Get Rates" at bounding box center [677, 400] width 57 height 21
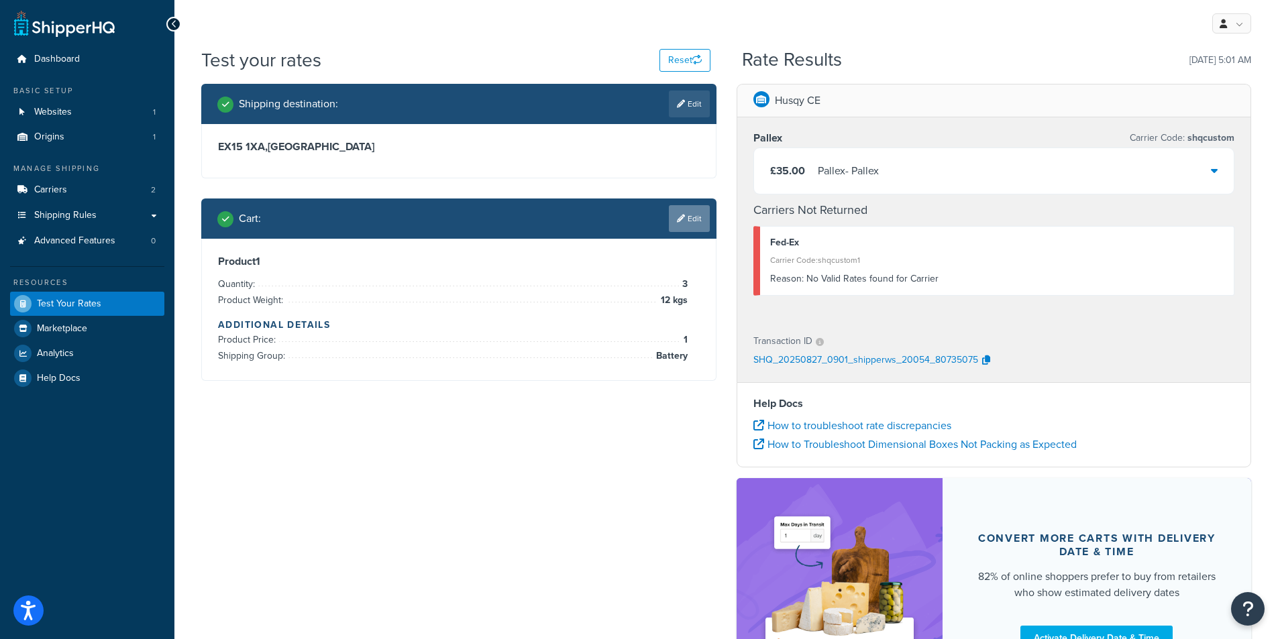
click at [696, 231] on link "Edit" at bounding box center [689, 218] width 41 height 27
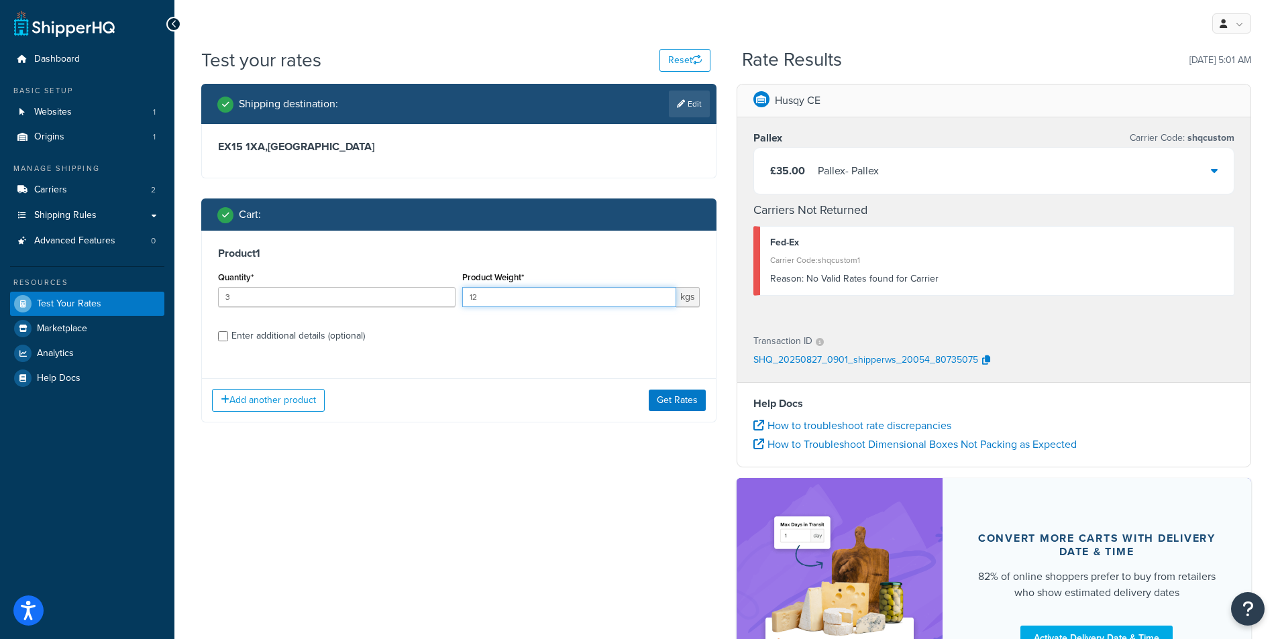
drag, startPoint x: 508, startPoint y: 301, endPoint x: 447, endPoint y: 299, distance: 60.4
click at [447, 299] on div "Quantity* 3 Product Weight* 12 kgs" at bounding box center [459, 292] width 488 height 49
type input "2"
click at [691, 401] on button "Get Rates" at bounding box center [677, 400] width 57 height 21
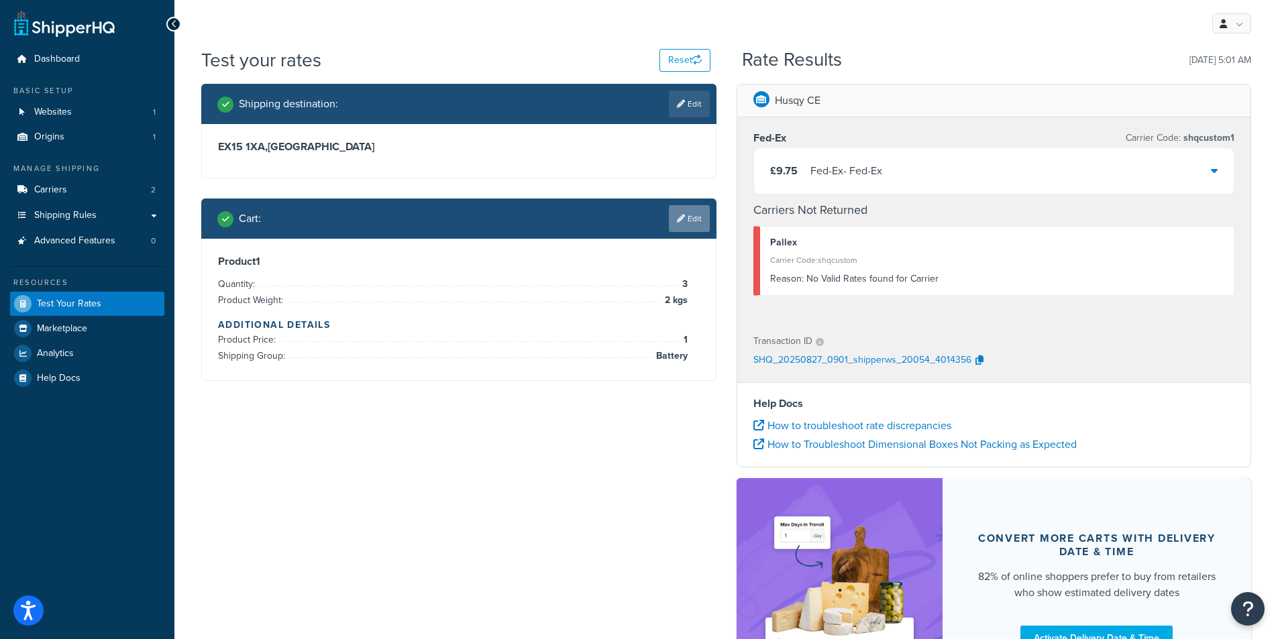
click at [695, 223] on link "Edit" at bounding box center [689, 218] width 41 height 27
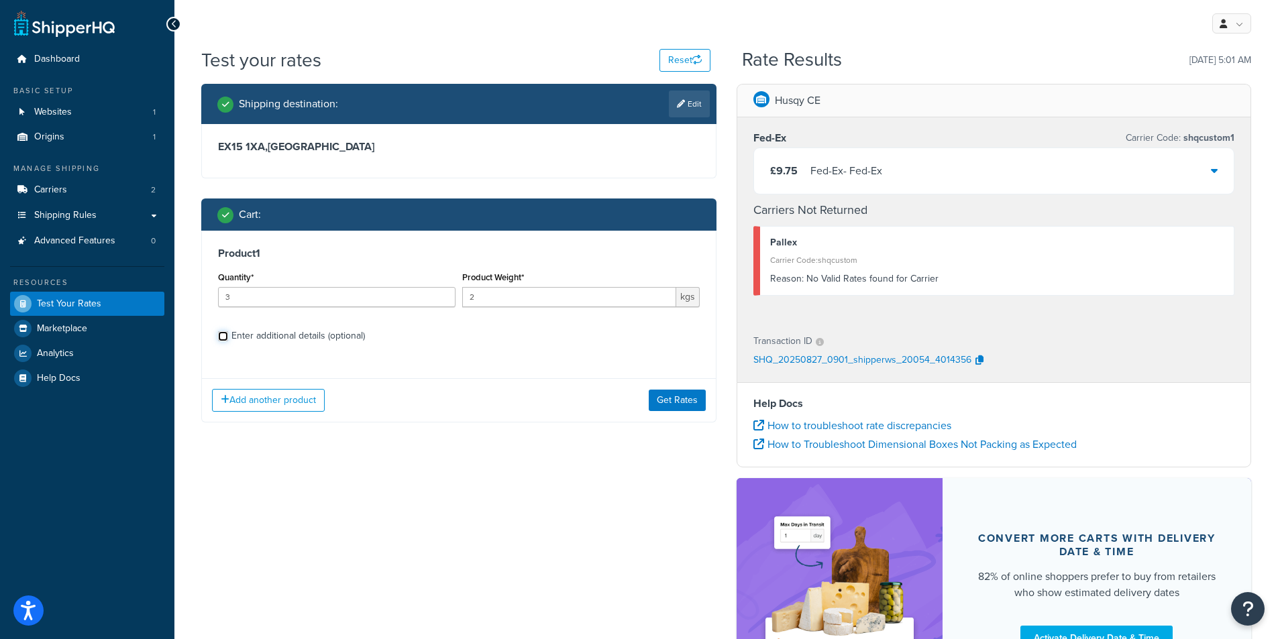
click at [222, 336] on input "Enter additional details (optional)" at bounding box center [223, 336] width 10 height 10
checkbox input "true"
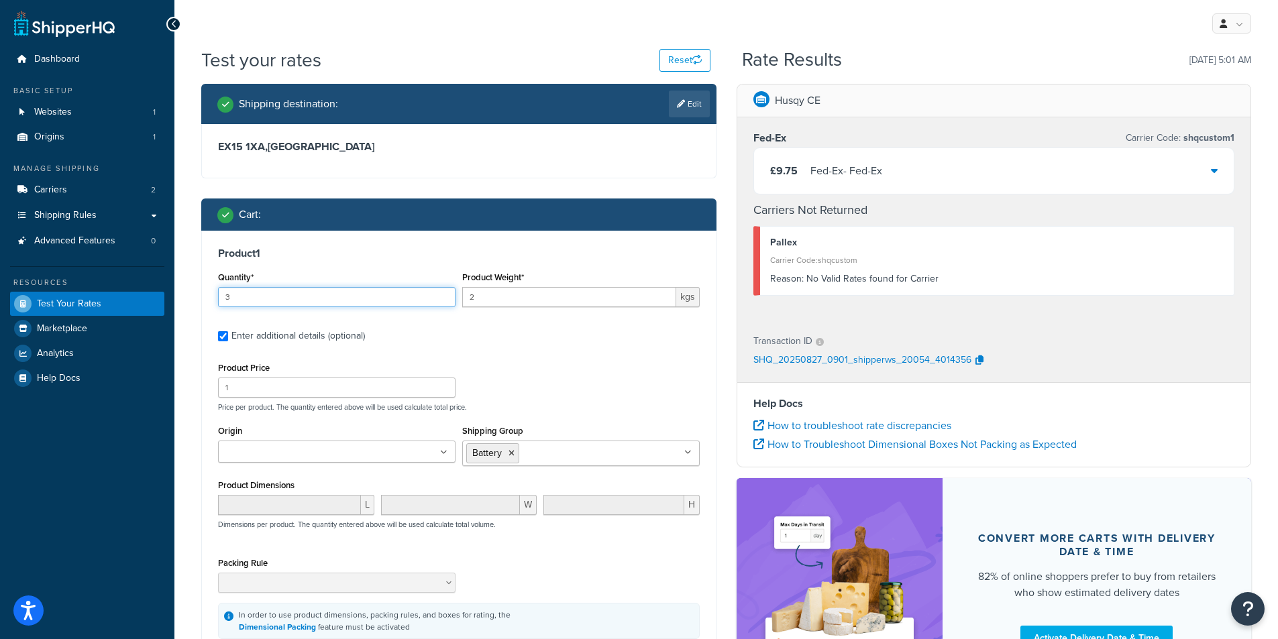
drag, startPoint x: 323, startPoint y: 294, endPoint x: 246, endPoint y: 299, distance: 76.7
click at [246, 299] on input "3" at bounding box center [336, 297] width 237 height 20
type input "1"
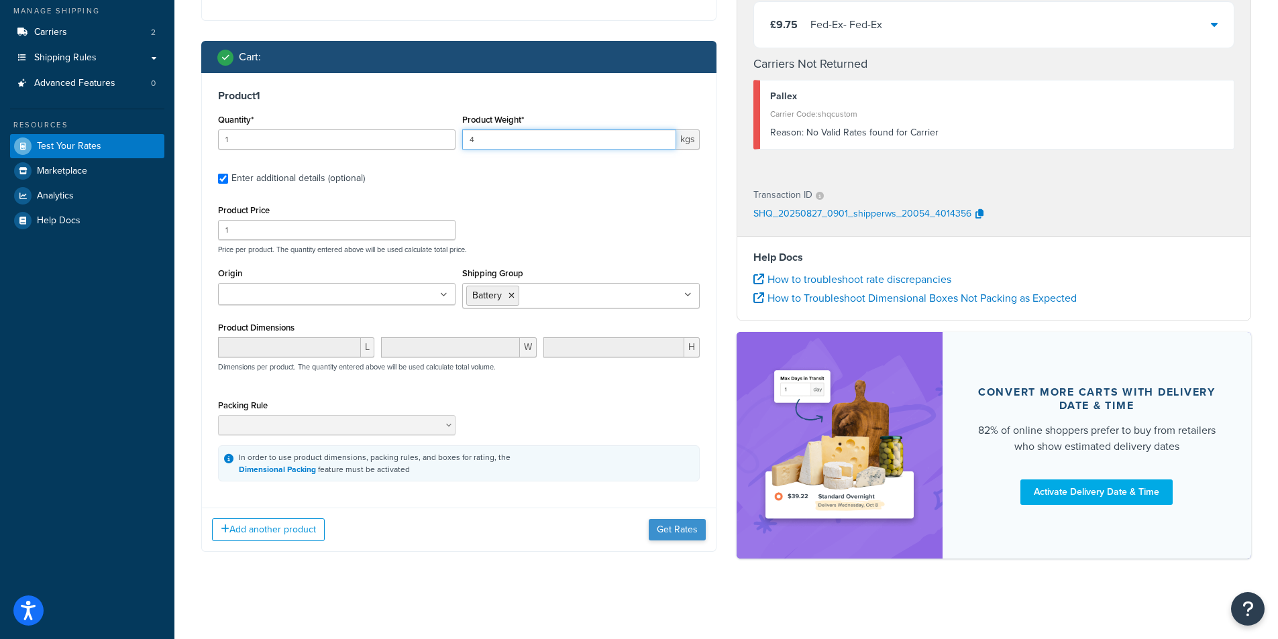
type input "4"
click at [672, 535] on button "Get Rates" at bounding box center [677, 529] width 57 height 21
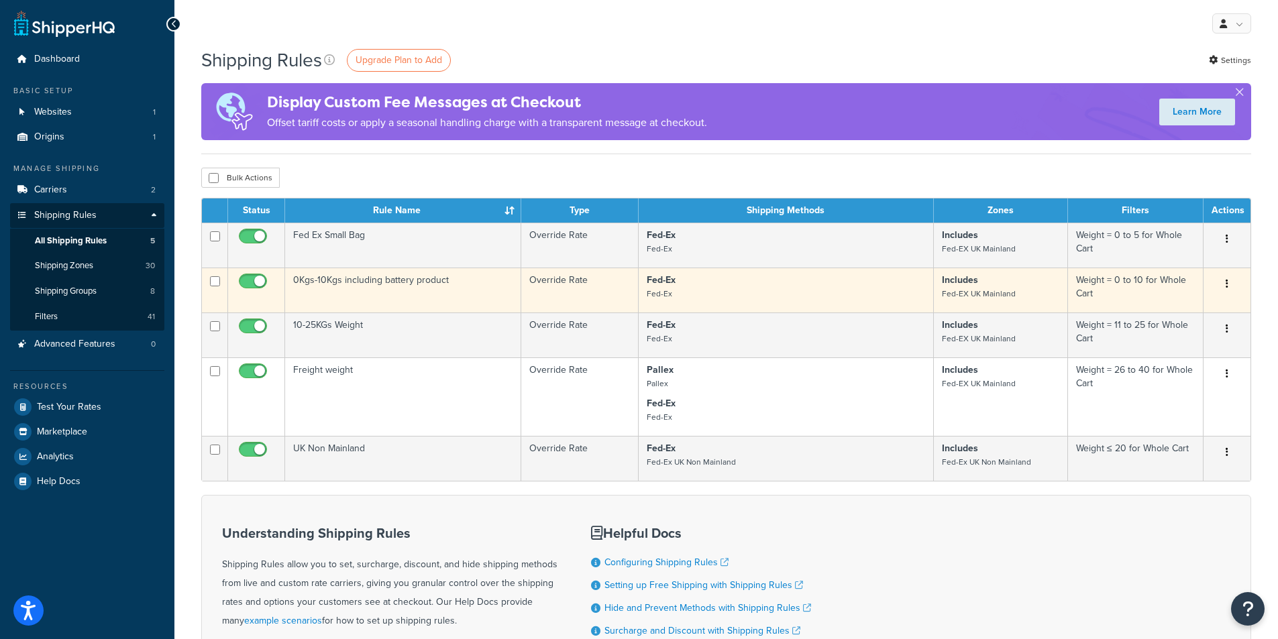
click at [343, 296] on td "0Kgs-10Kgs including battery product" at bounding box center [403, 290] width 236 height 45
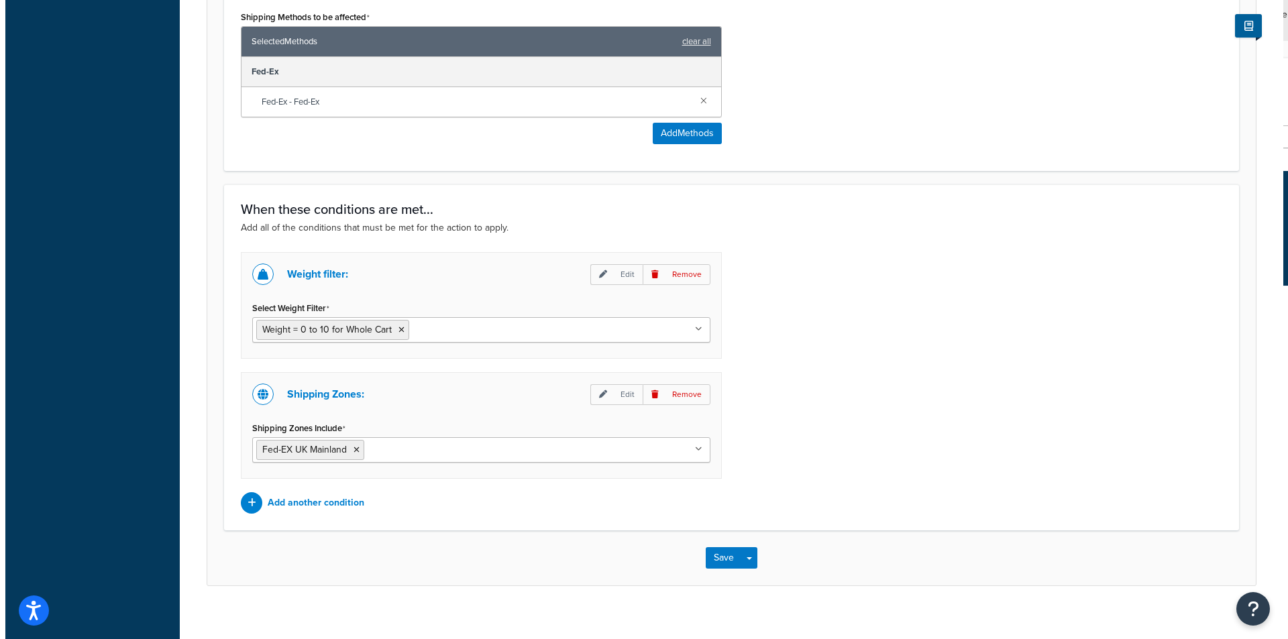
scroll to position [801, 0]
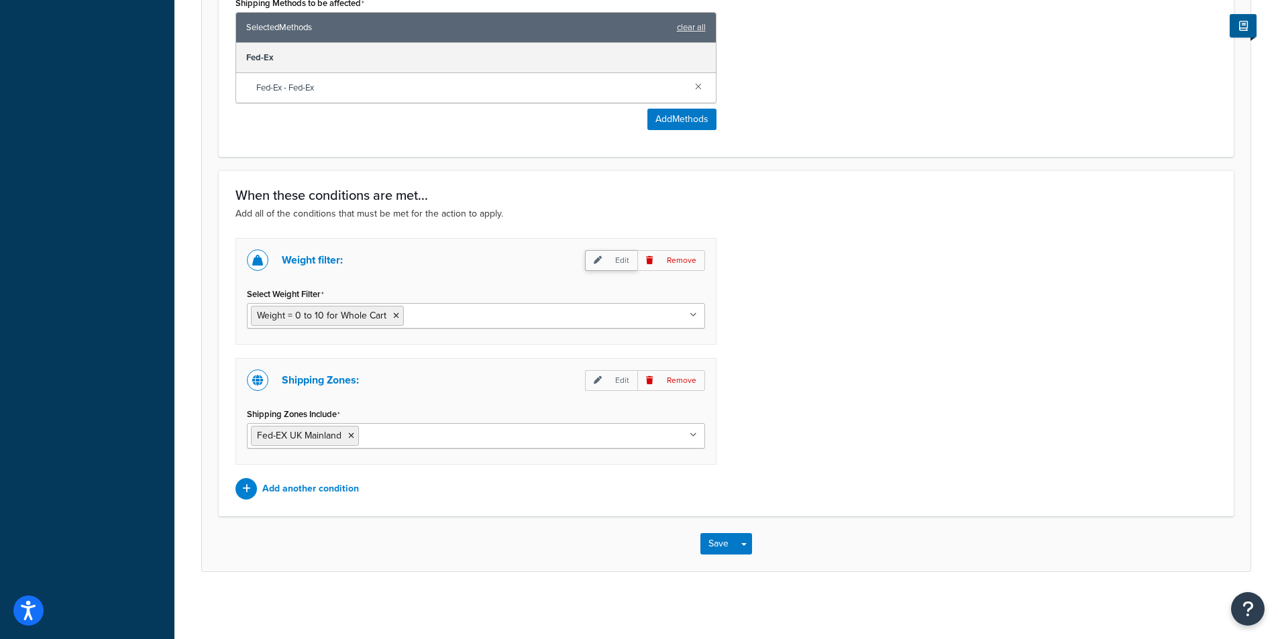
click at [600, 264] on p "Edit" at bounding box center [611, 260] width 52 height 21
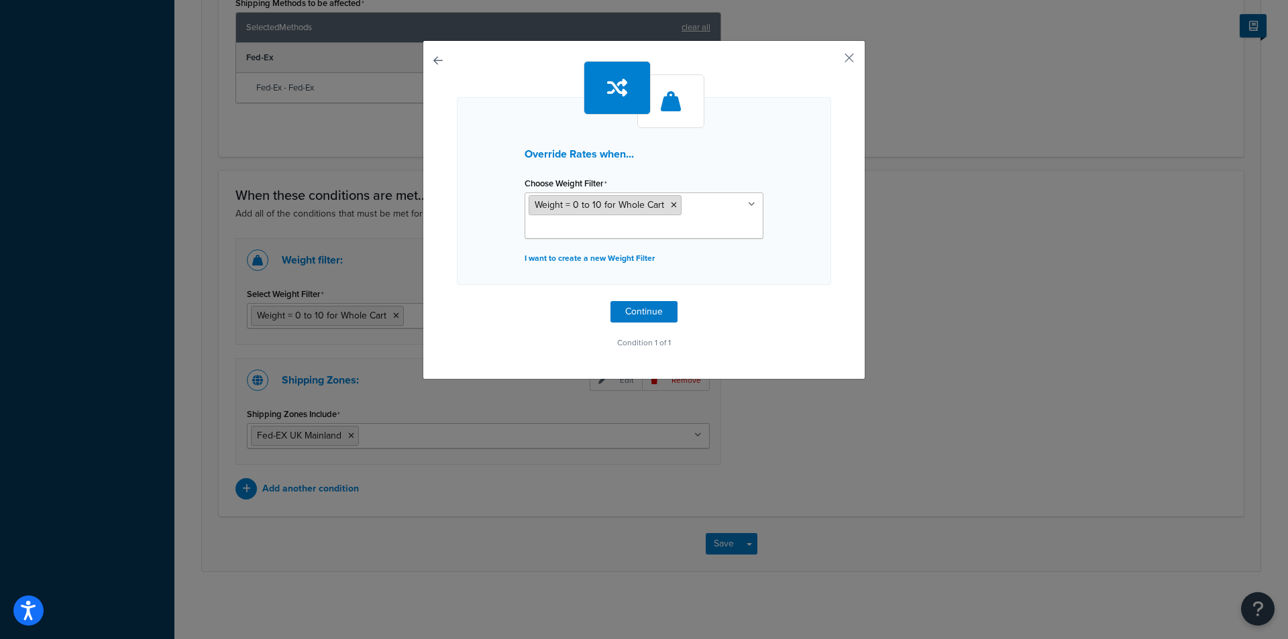
click at [671, 205] on icon at bounding box center [674, 205] width 6 height 8
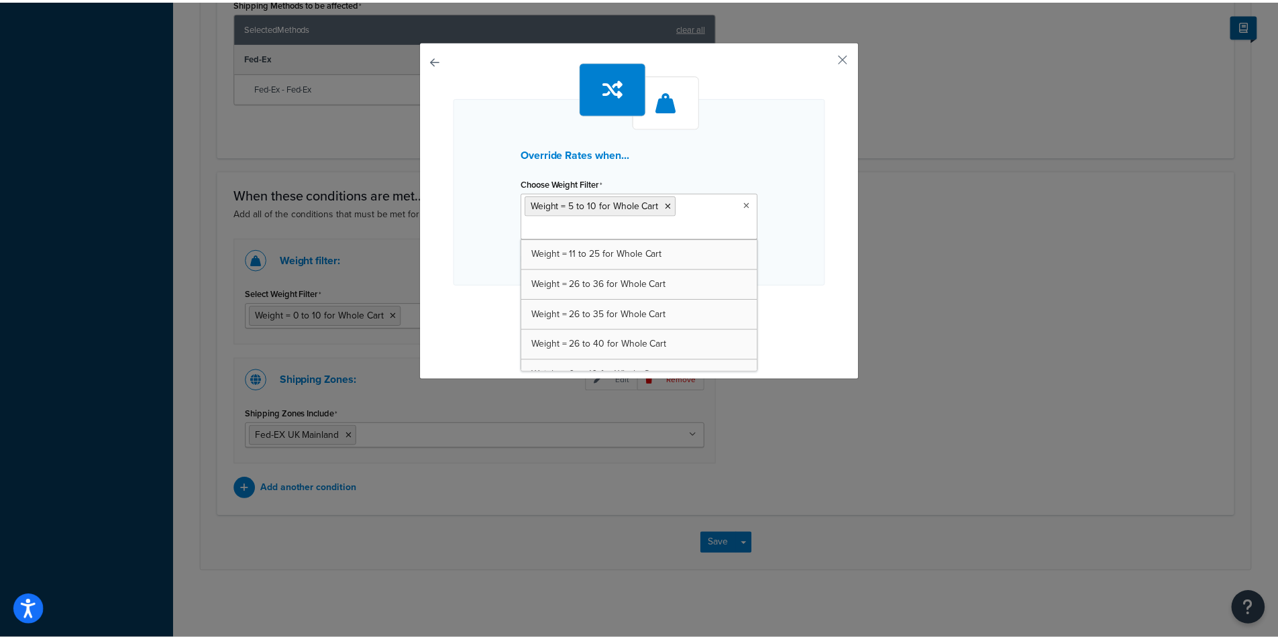
scroll to position [591, 0]
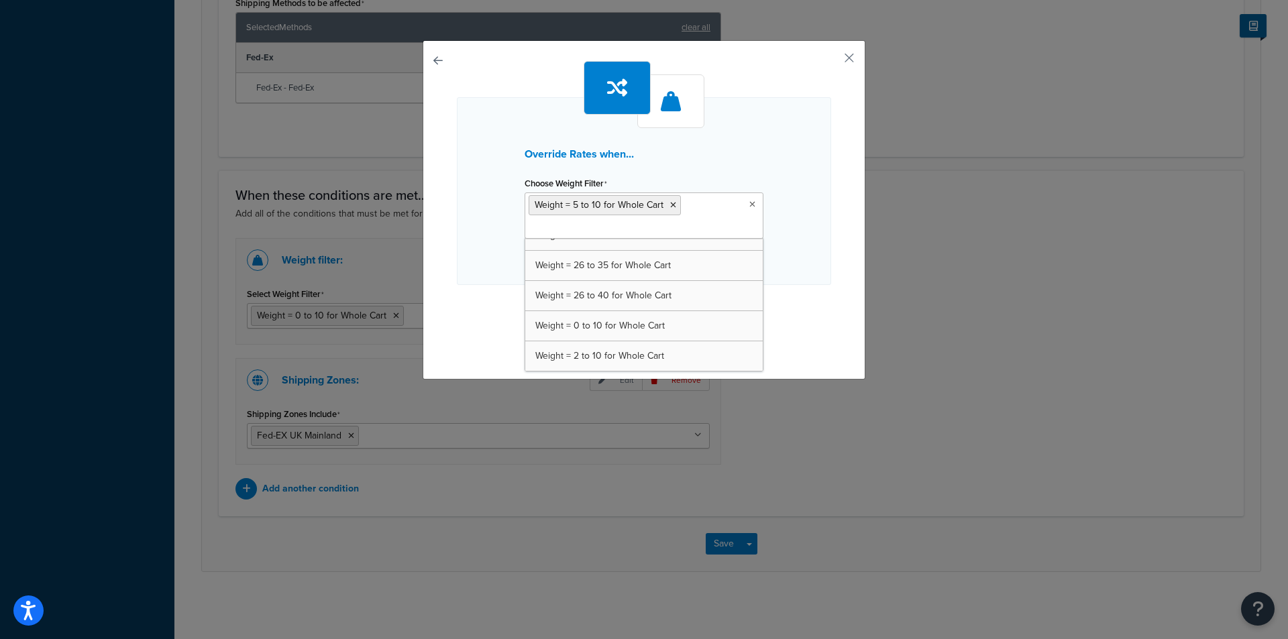
click at [804, 260] on div "Override Rates when... Choose Weight Filter Weight = 5 to 10 for Whole Cart Wei…" at bounding box center [644, 191] width 374 height 188
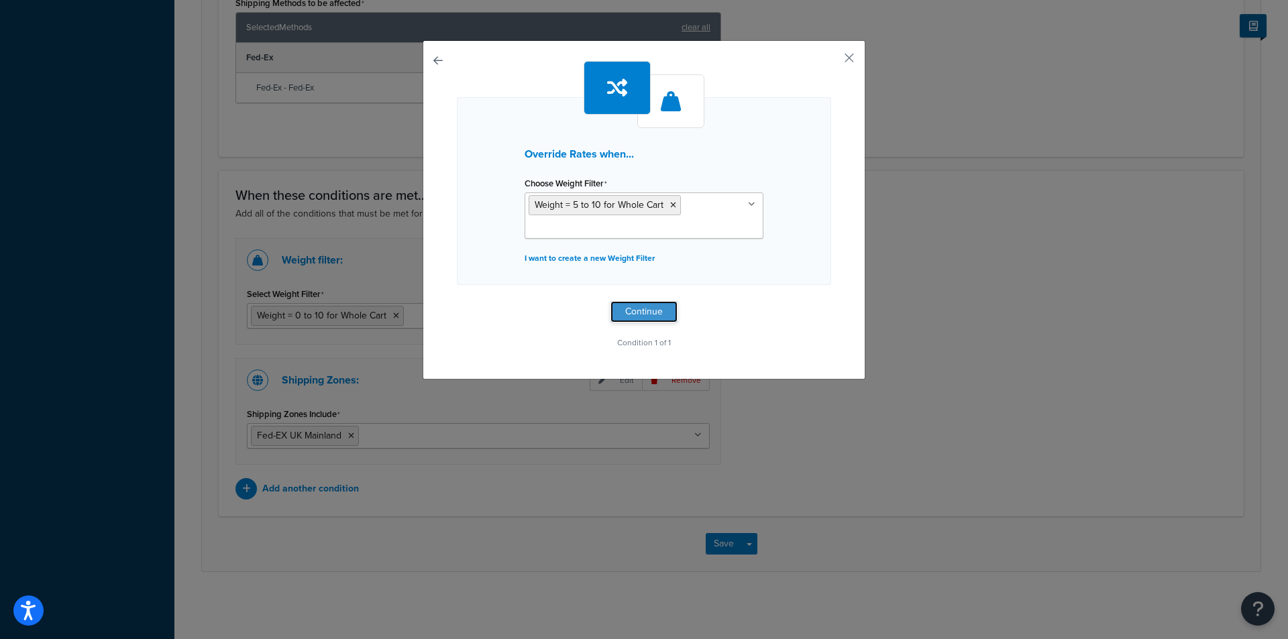
click at [647, 307] on button "Continue" at bounding box center [644, 311] width 67 height 21
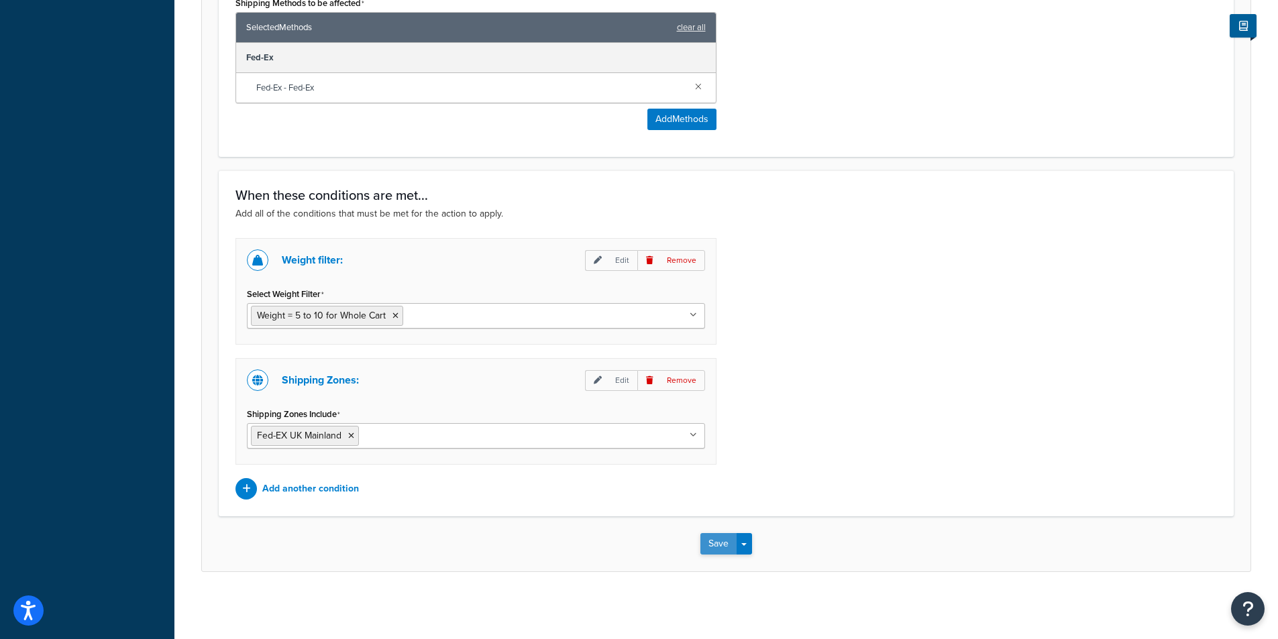
click at [727, 544] on button "Save" at bounding box center [718, 543] width 36 height 21
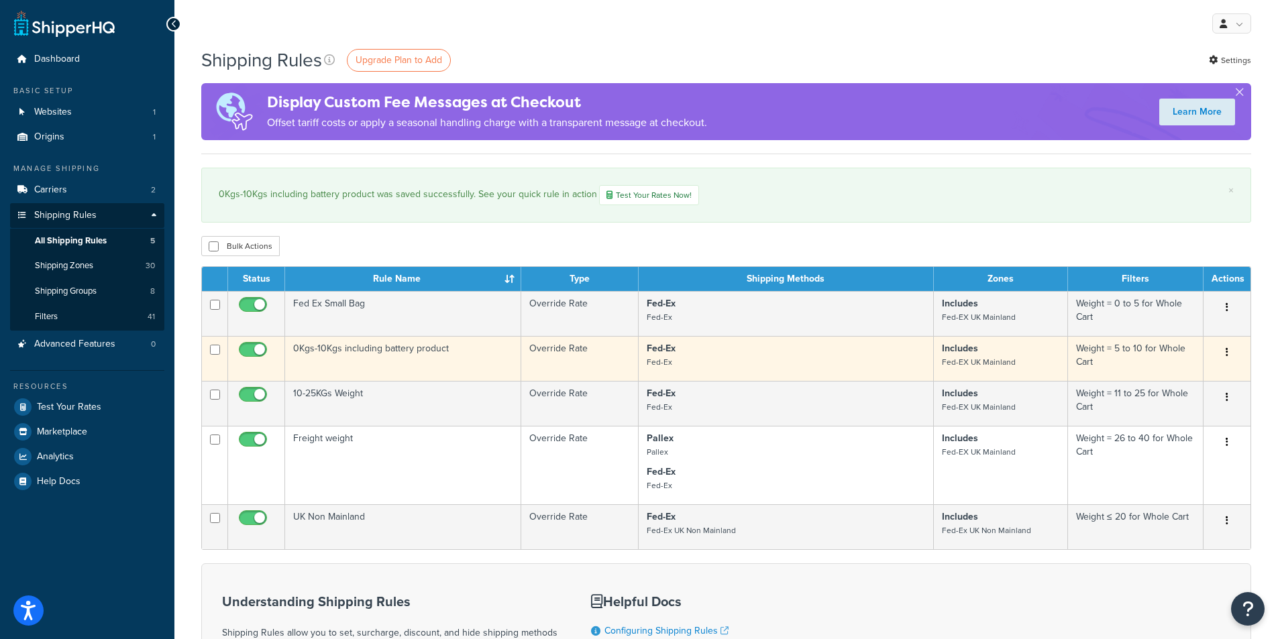
click at [825, 354] on p "Fed-Ex Fed-Ex" at bounding box center [786, 355] width 278 height 27
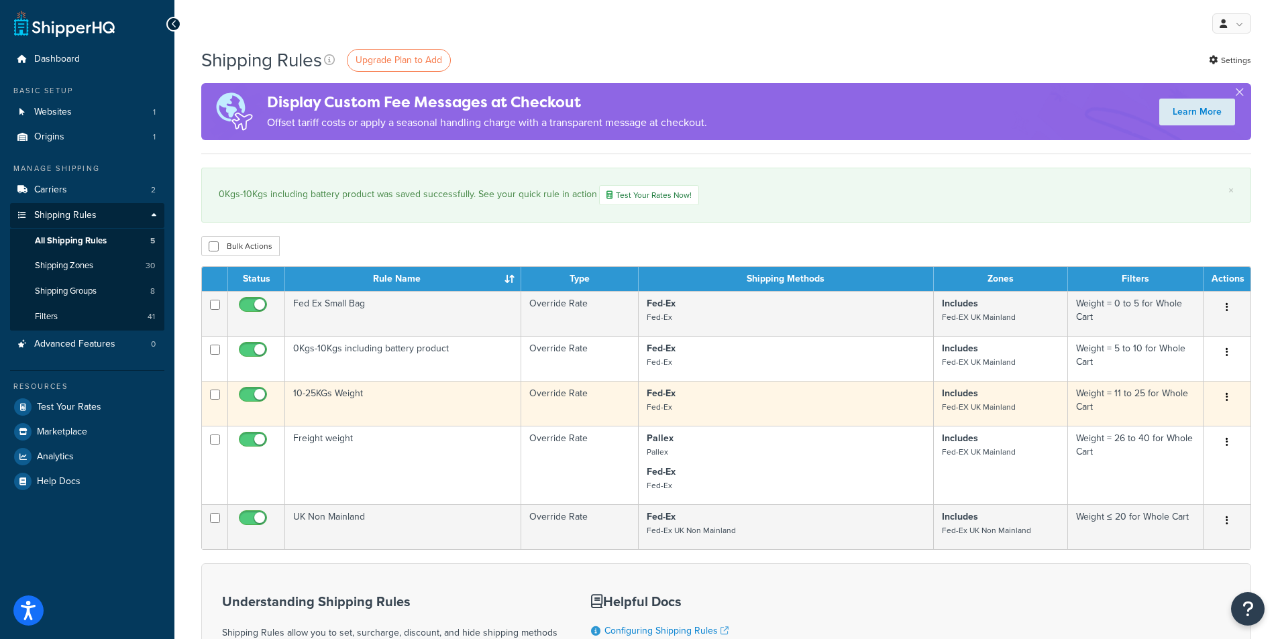
click at [706, 386] on td "Fed-Ex Fed-Ex" at bounding box center [786, 403] width 295 height 45
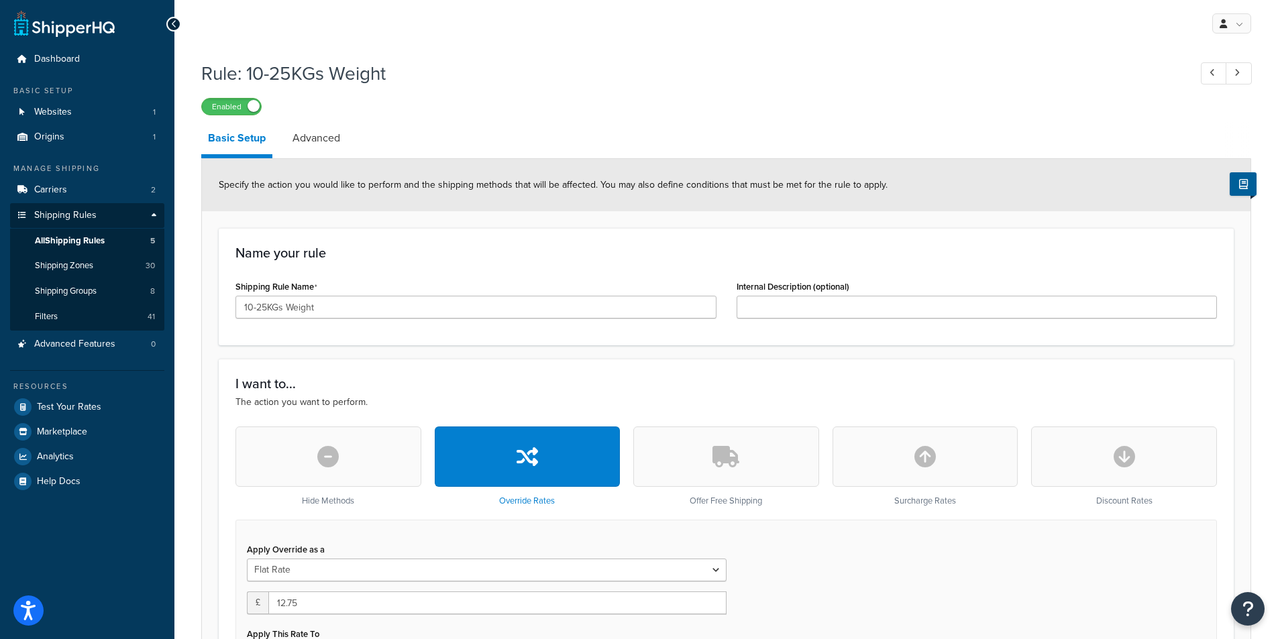
scroll to position [268, 0]
